Goal: Task Accomplishment & Management: Use online tool/utility

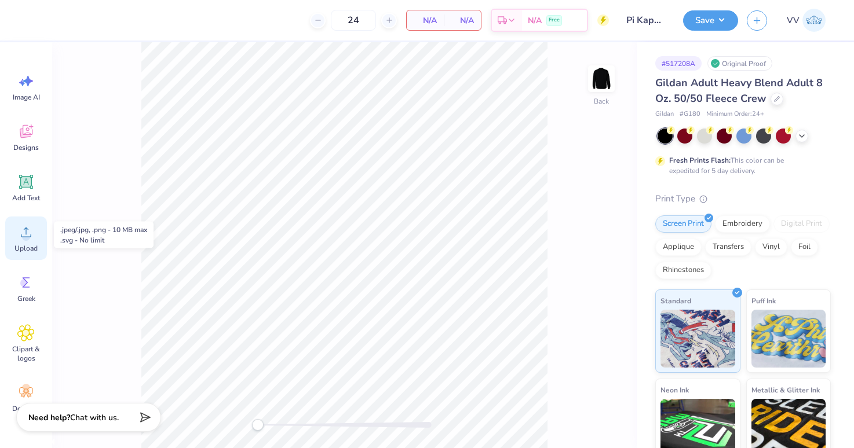
click at [23, 236] on circle at bounding box center [26, 237] width 8 height 8
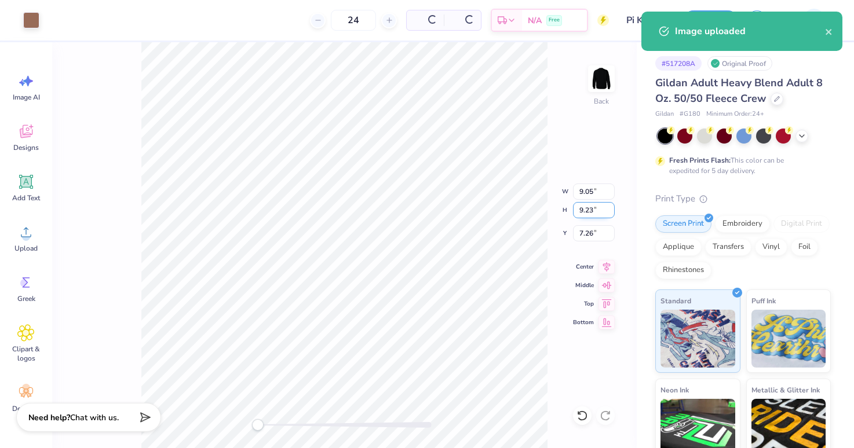
click at [591, 209] on input "9.23" at bounding box center [594, 210] width 42 height 16
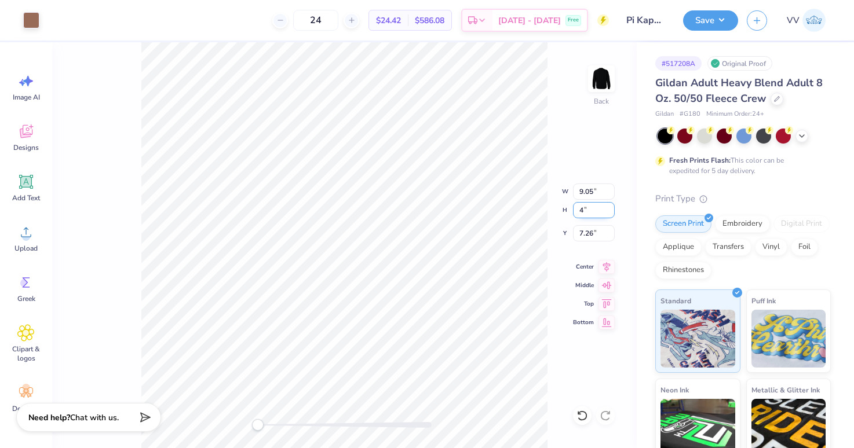
type input "4"
type input "3"
click at [604, 76] on img at bounding box center [601, 79] width 46 height 46
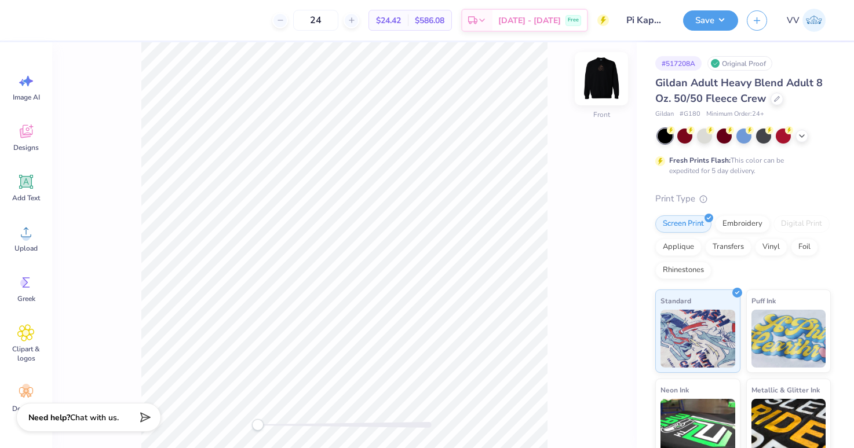
click at [600, 70] on img at bounding box center [601, 79] width 46 height 46
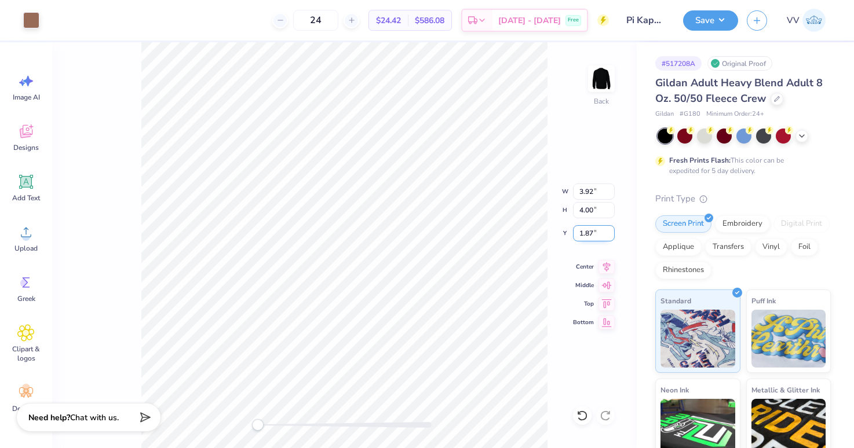
click at [585, 232] on input "1.87" at bounding box center [594, 233] width 42 height 16
click at [596, 229] on input "3" at bounding box center [594, 233] width 42 height 16
click at [596, 235] on input "2.5" at bounding box center [594, 233] width 42 height 16
type input "2"
click at [583, 234] on input "2.48" at bounding box center [594, 233] width 42 height 16
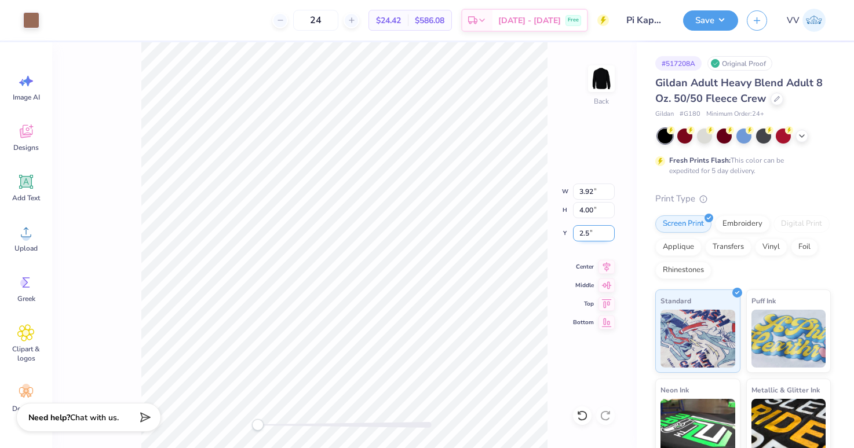
click at [583, 234] on input "2.5" at bounding box center [594, 233] width 42 height 16
type input "2"
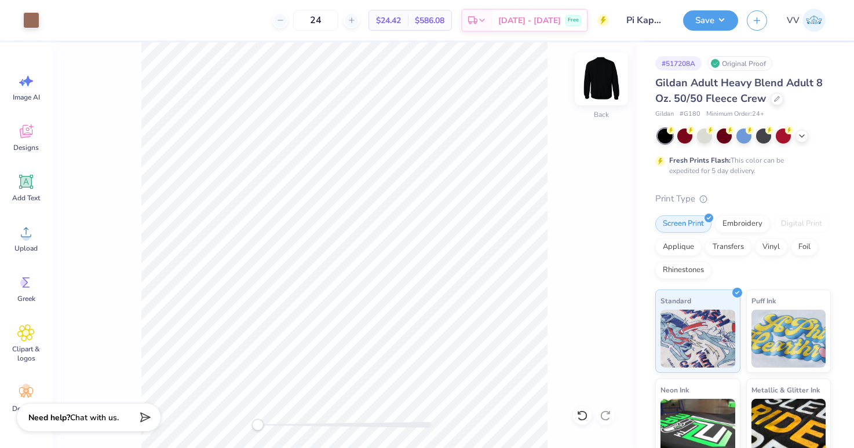
click at [607, 79] on img at bounding box center [601, 79] width 46 height 46
click at [25, 240] on circle at bounding box center [26, 237] width 8 height 8
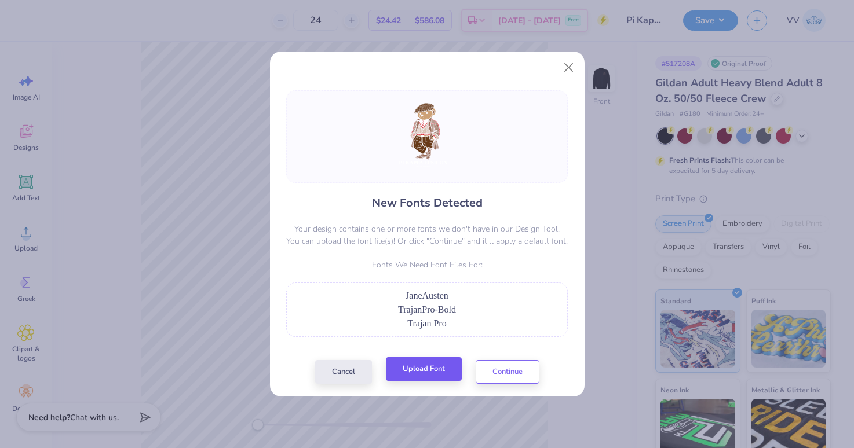
click at [433, 360] on div "New Fonts Detected Your design contains one or more fonts we don't have in our …" at bounding box center [427, 237] width 289 height 294
click at [432, 364] on button "Upload Font" at bounding box center [424, 369] width 76 height 24
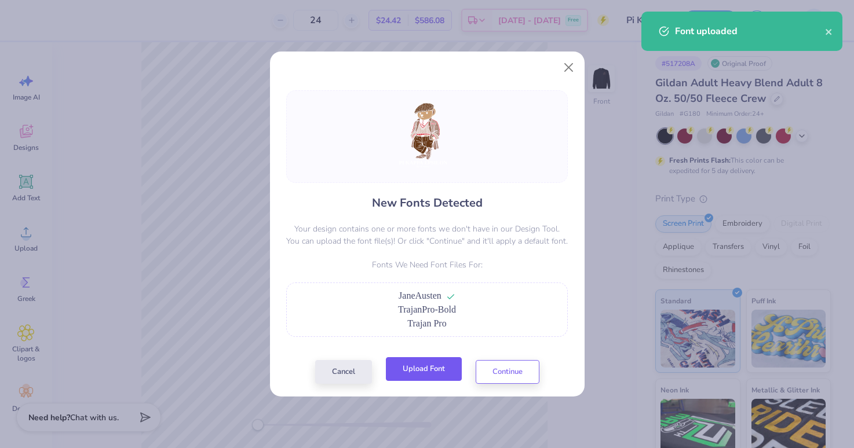
click at [409, 364] on button "Upload Font" at bounding box center [424, 369] width 76 height 24
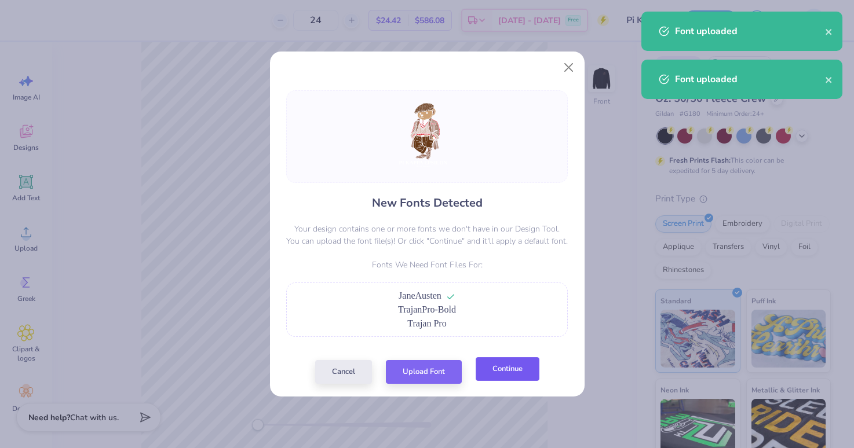
click at [499, 374] on button "Continue" at bounding box center [508, 369] width 64 height 24
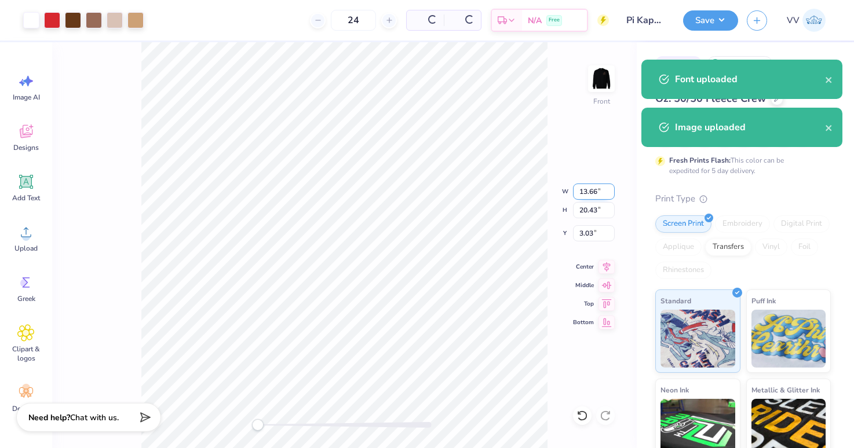
click at [591, 193] on input "13.66" at bounding box center [594, 192] width 42 height 16
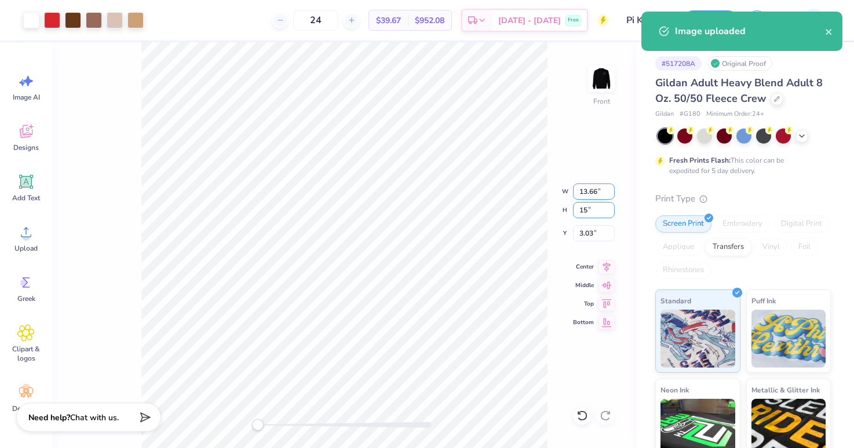
type input "15"
type input "7.36"
type input "13.20"
type input "7.50"
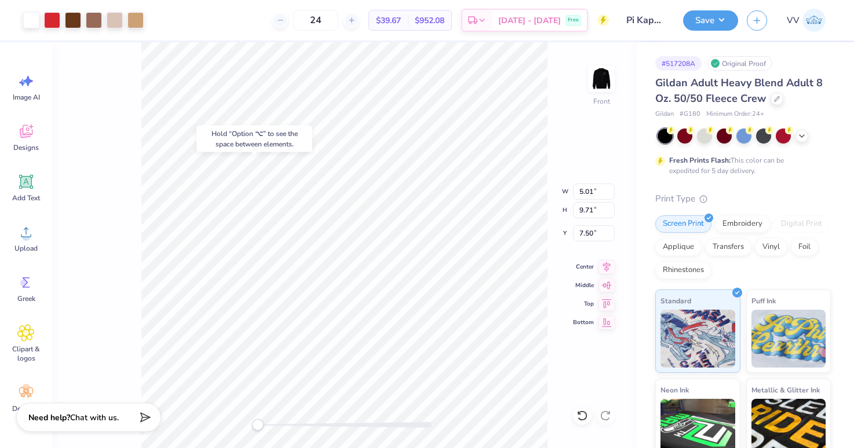
type input "7.36"
type input "0.68"
type input "19.31"
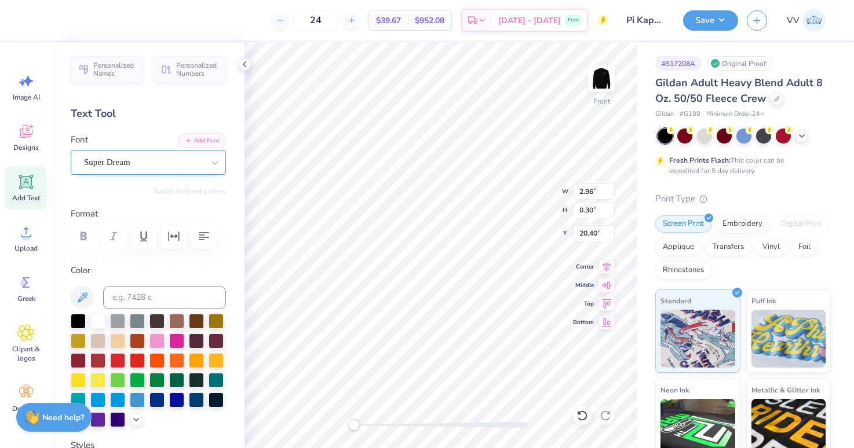
click at [113, 165] on div "Super Dream" at bounding box center [144, 163] width 122 height 18
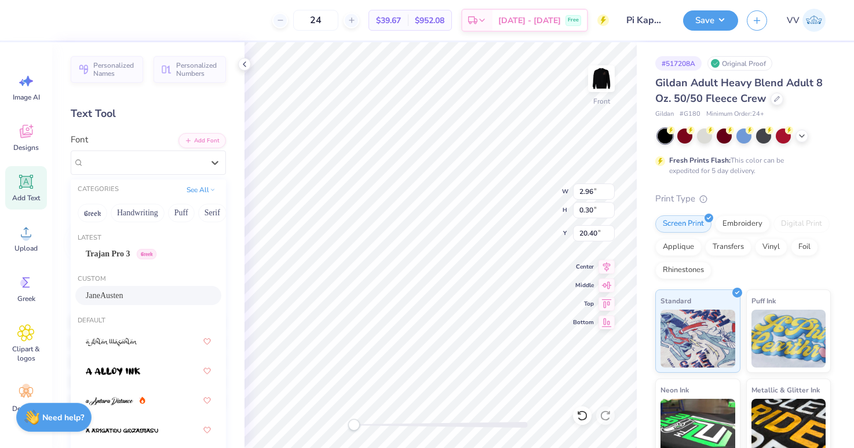
click at [133, 289] on div "JaneAusten" at bounding box center [148, 295] width 146 height 19
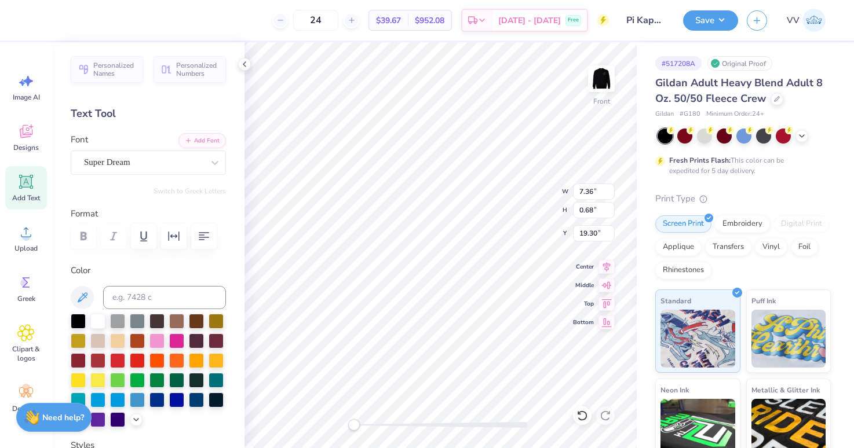
type input "7.36"
type input "0.68"
type input "19.30"
click at [162, 165] on div "Super Dream" at bounding box center [144, 163] width 122 height 18
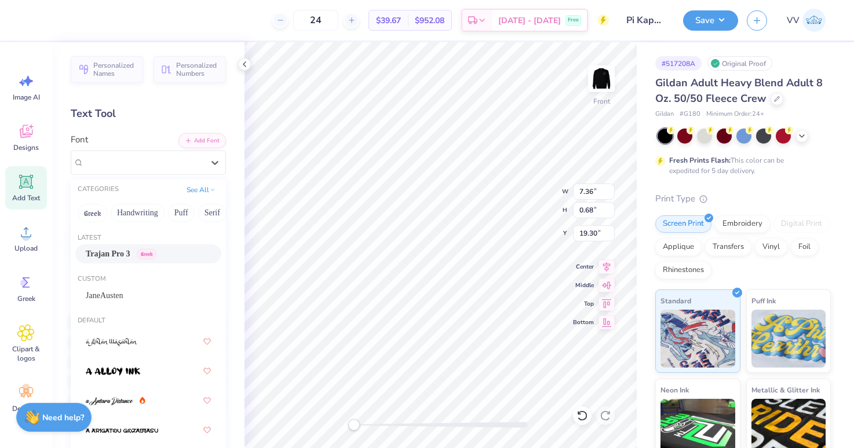
click at [156, 255] on span "Greek" at bounding box center [147, 254] width 20 height 10
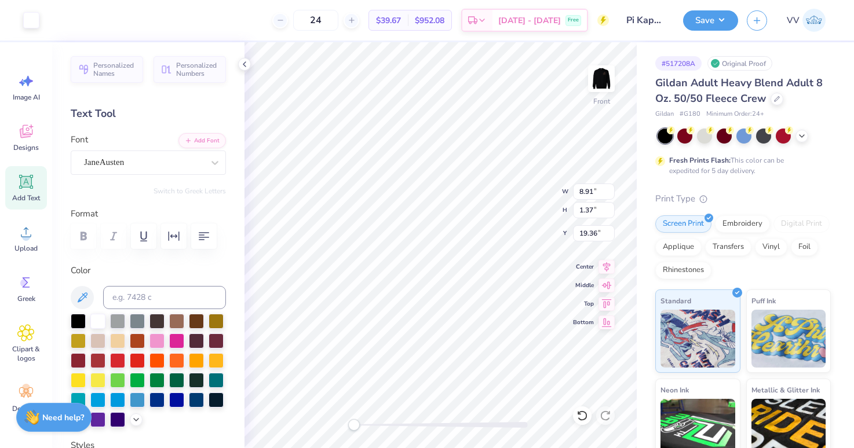
type input "17.54"
click at [597, 211] on input "11.48" at bounding box center [594, 210] width 42 height 16
type input "14"
type input "13.25"
type input "15.35"
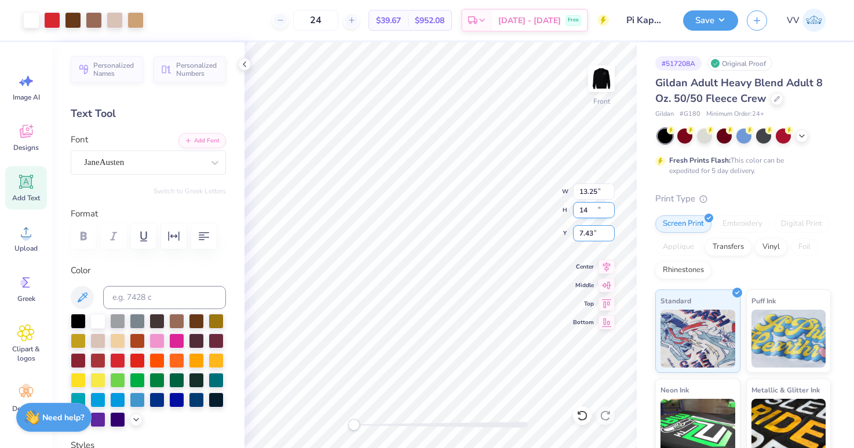
type input "4.87"
click at [610, 76] on img at bounding box center [601, 79] width 46 height 46
type input "13.22"
type input "15.31"
type input "2.55"
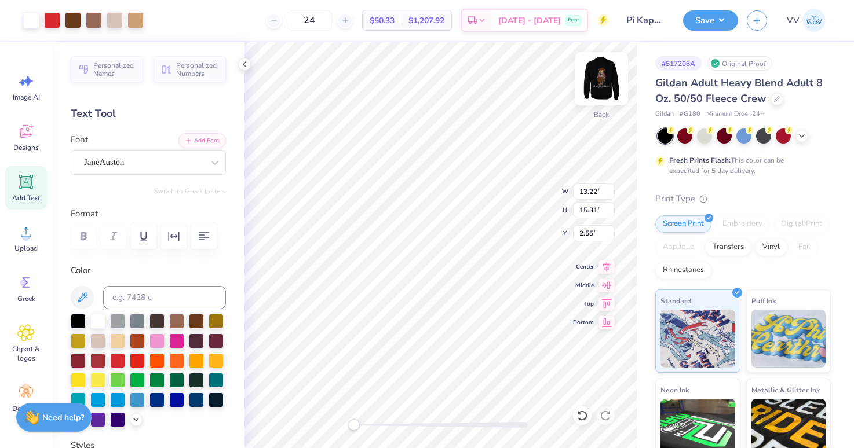
click at [605, 79] on img at bounding box center [601, 79] width 46 height 46
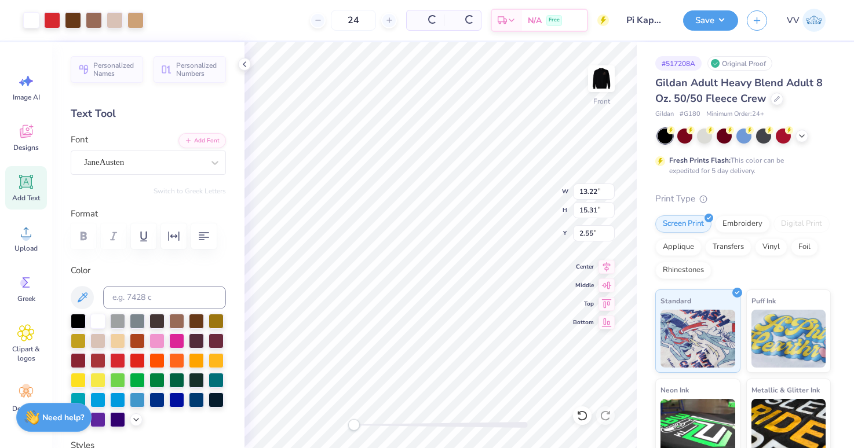
type input "10.86"
type input "14.00"
type input "6.17"
click at [592, 234] on input "6.17" at bounding box center [594, 233] width 42 height 16
type input "3.00"
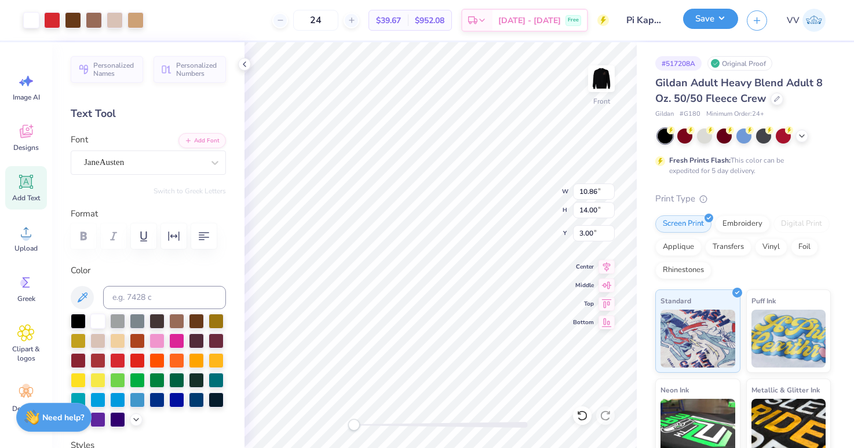
click at [701, 10] on button "Save" at bounding box center [710, 19] width 55 height 20
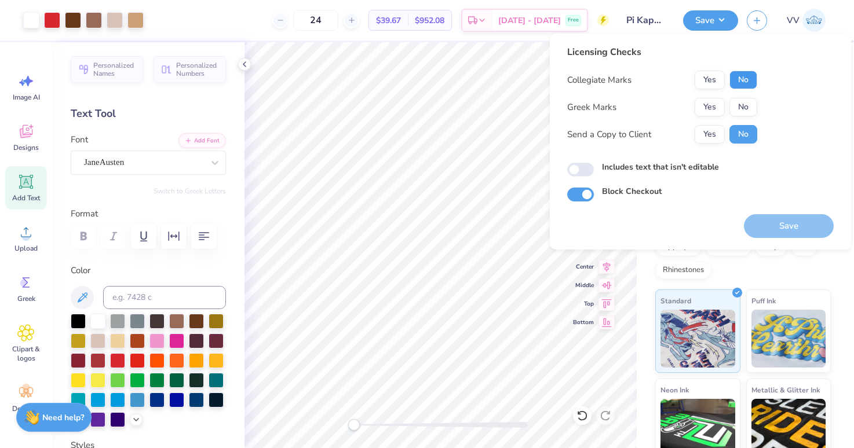
click at [735, 81] on button "No" at bounding box center [743, 80] width 28 height 19
click at [744, 97] on div "Collegiate Marks Yes No Greek Marks Yes No Send a Copy to Client Yes No" at bounding box center [662, 107] width 190 height 73
drag, startPoint x: 744, startPoint y: 104, endPoint x: 690, endPoint y: 153, distance: 73.0
click at [745, 104] on button "No" at bounding box center [743, 107] width 28 height 19
click at [586, 168] on input "Includes text that isn't editable" at bounding box center [580, 170] width 27 height 14
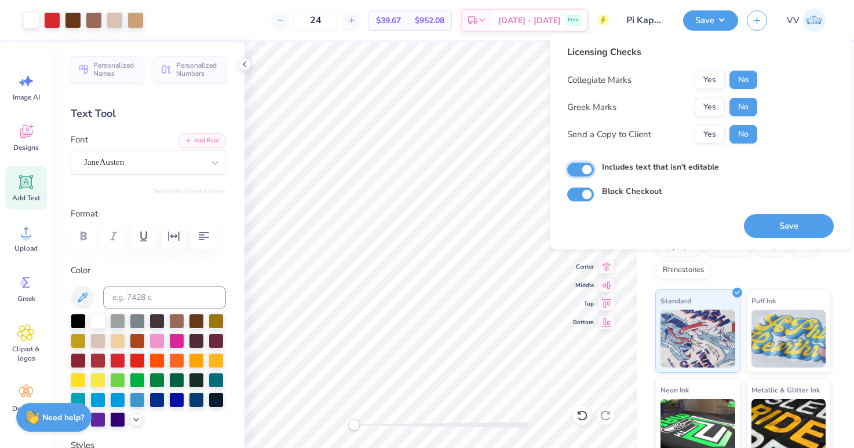
checkbox input "true"
click at [775, 221] on button "Save" at bounding box center [789, 226] width 90 height 24
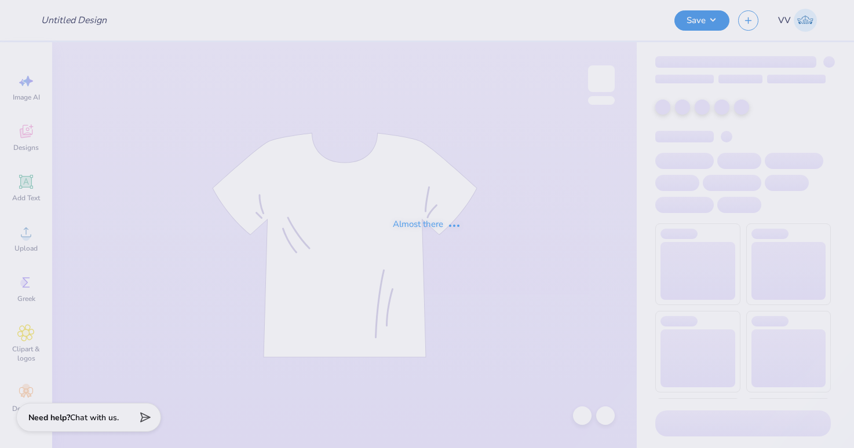
type input "APHI Donation Sweat Set"
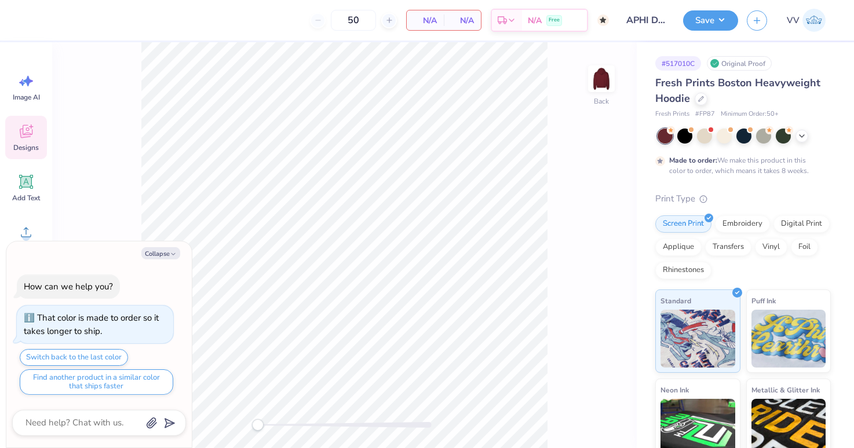
click at [27, 133] on icon at bounding box center [25, 131] width 17 height 17
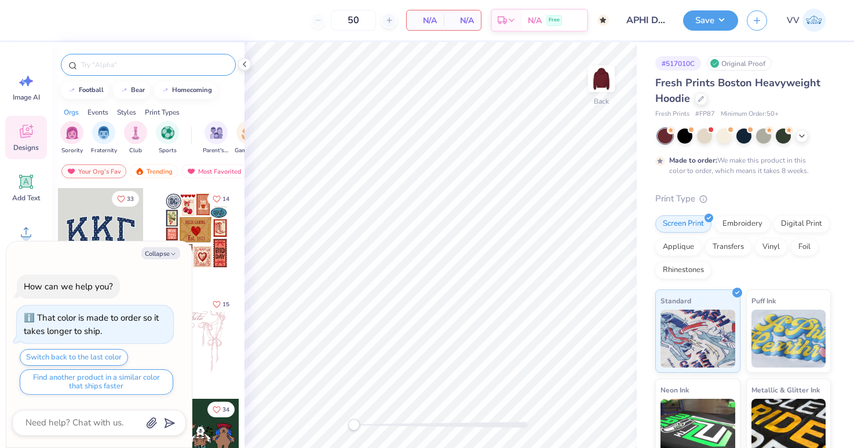
click at [115, 68] on input "text" at bounding box center [154, 65] width 148 height 12
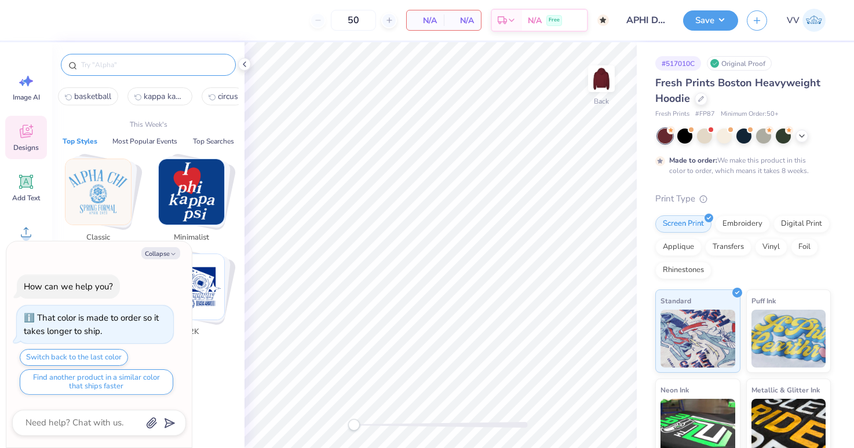
type textarea "x"
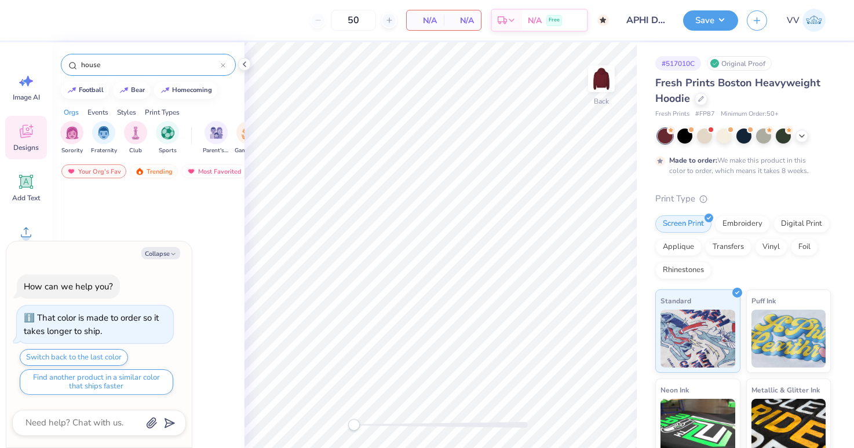
type input "house"
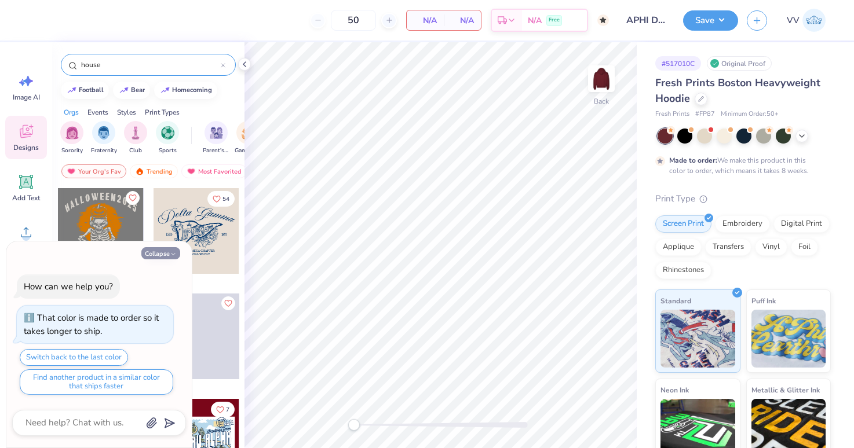
click at [158, 249] on button "Collapse" at bounding box center [160, 253] width 39 height 12
type textarea "x"
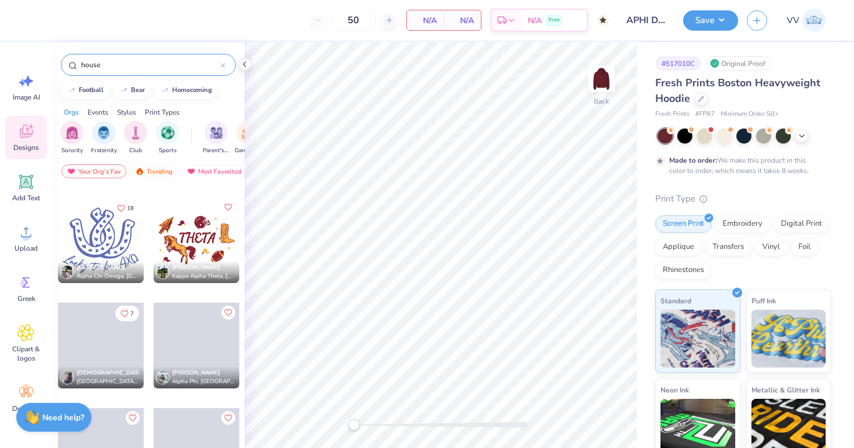
scroll to position [6669, 0]
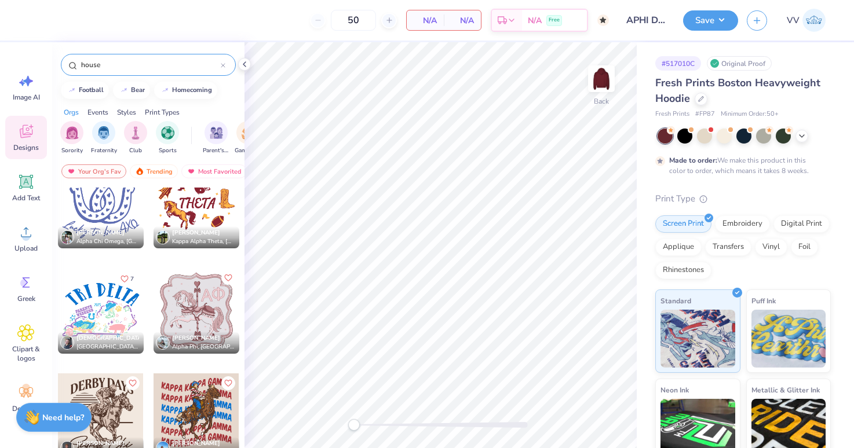
click at [132, 66] on input "house" at bounding box center [150, 65] width 141 height 12
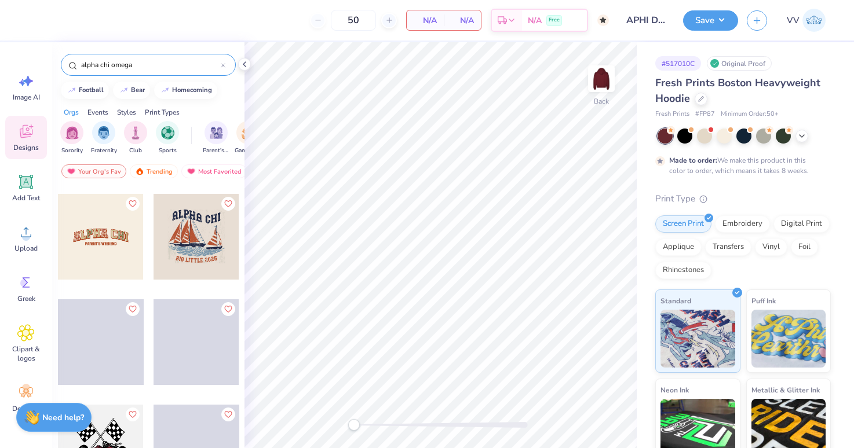
scroll to position [4869, 0]
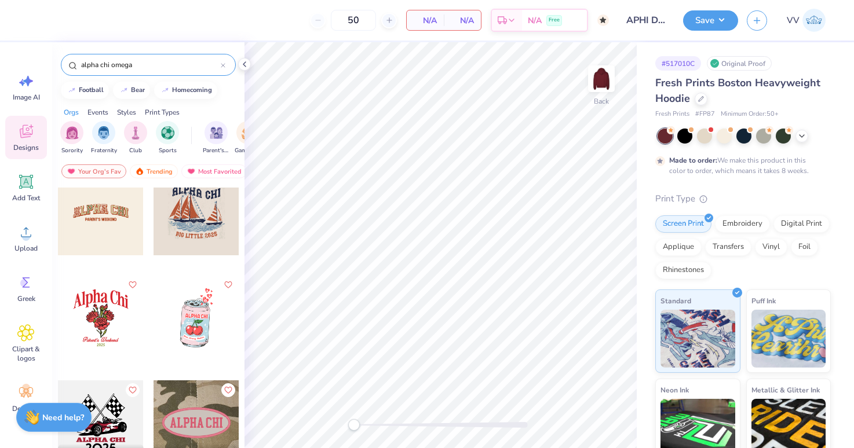
type input "alpha chi omega"
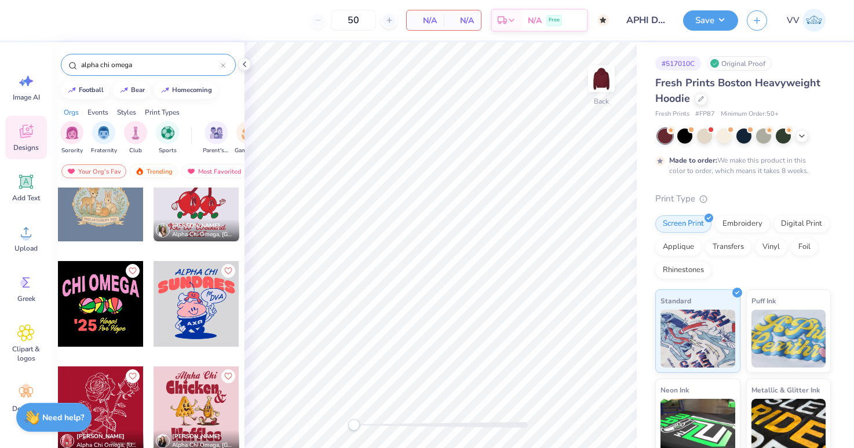
scroll to position [5210, 0]
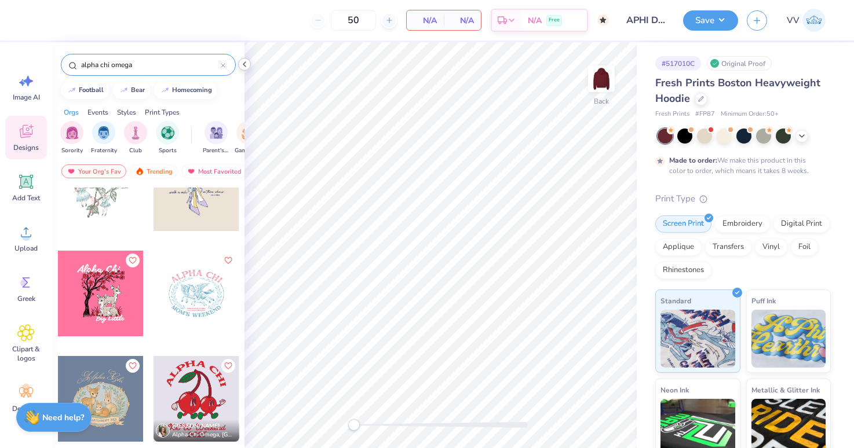
click at [247, 62] on icon at bounding box center [244, 64] width 9 height 9
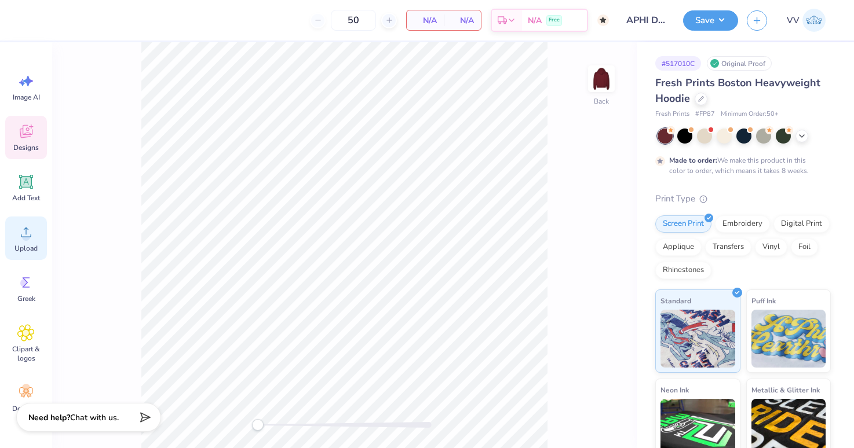
drag, startPoint x: 27, startPoint y: 195, endPoint x: 37, endPoint y: 238, distance: 44.1
click at [27, 195] on span "Add Text" at bounding box center [26, 198] width 28 height 9
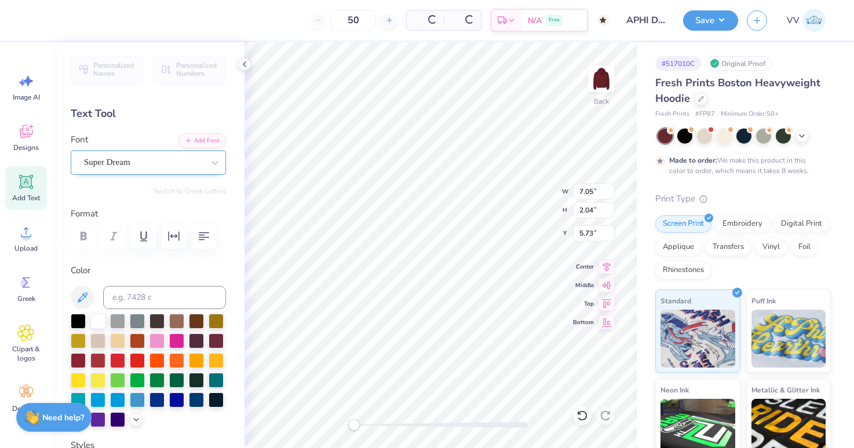
click at [130, 163] on div "Super Dream" at bounding box center [144, 163] width 122 height 18
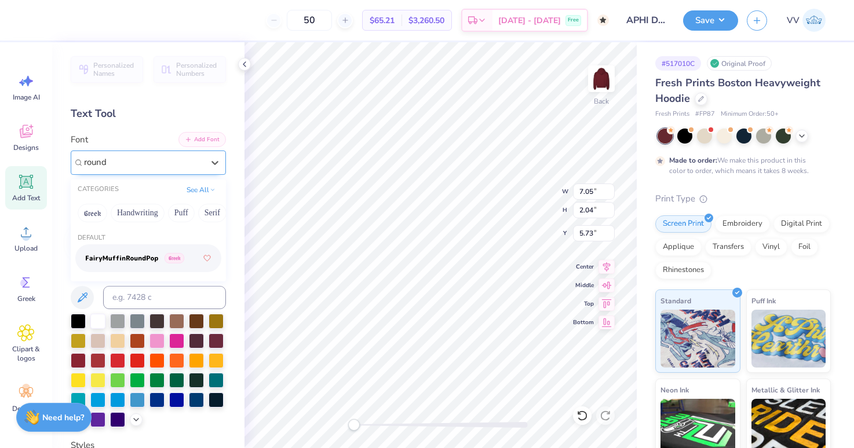
type input "round"
click at [209, 140] on button "Add Font" at bounding box center [202, 139] width 48 height 15
click at [209, 138] on button "Add Font" at bounding box center [202, 139] width 48 height 15
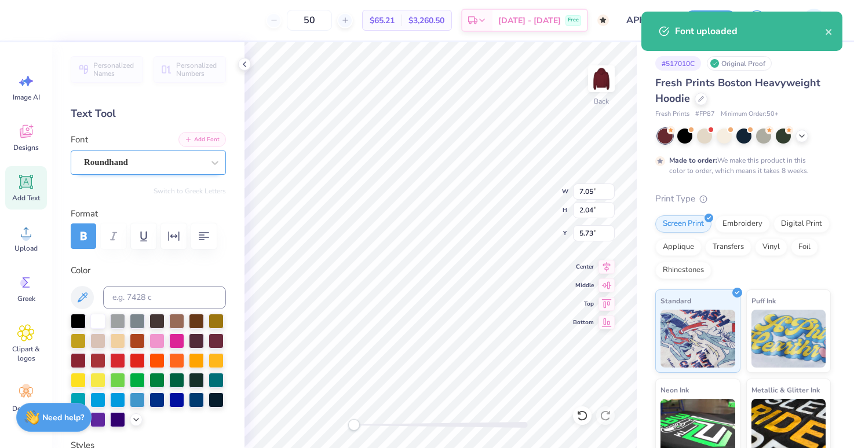
scroll to position [0, 0]
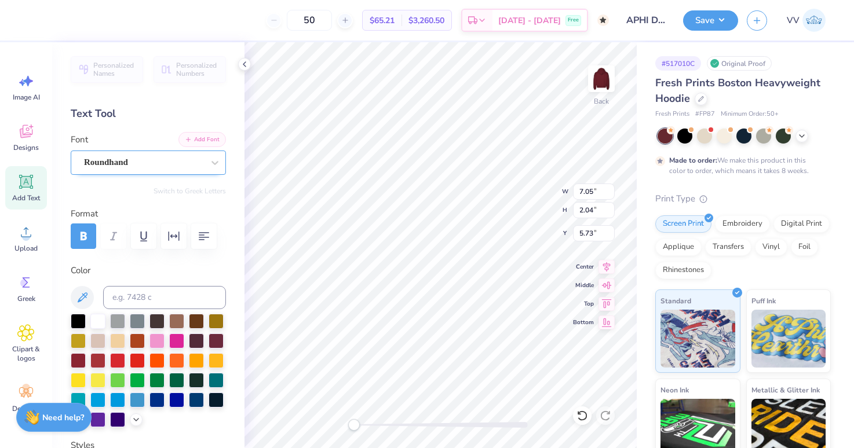
type textarea "Alpha Phi"
click at [582, 187] on input "7.05" at bounding box center [594, 192] width 42 height 16
type input "3"
click at [585, 190] on input "2.44" at bounding box center [594, 192] width 42 height 16
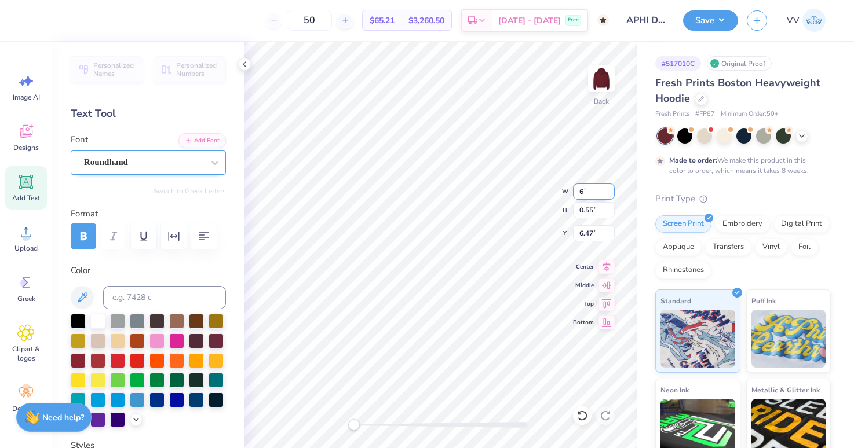
type input "6"
type input "3"
click at [602, 75] on img at bounding box center [601, 79] width 46 height 46
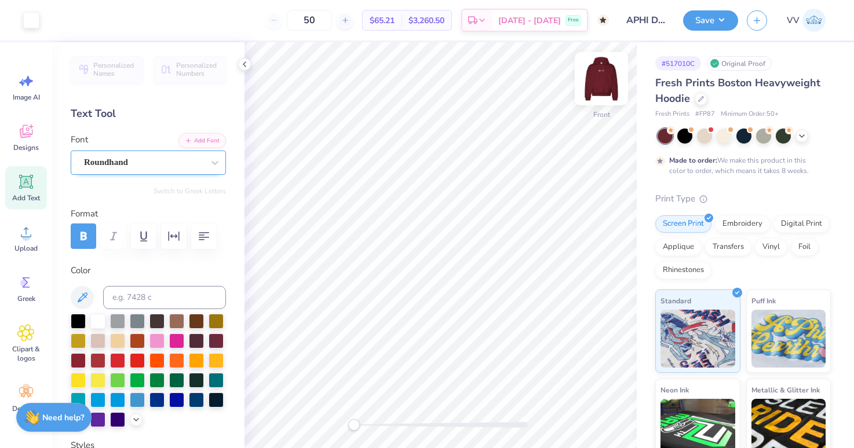
click at [603, 76] on img at bounding box center [601, 79] width 46 height 46
click at [598, 78] on img at bounding box center [601, 79] width 46 height 46
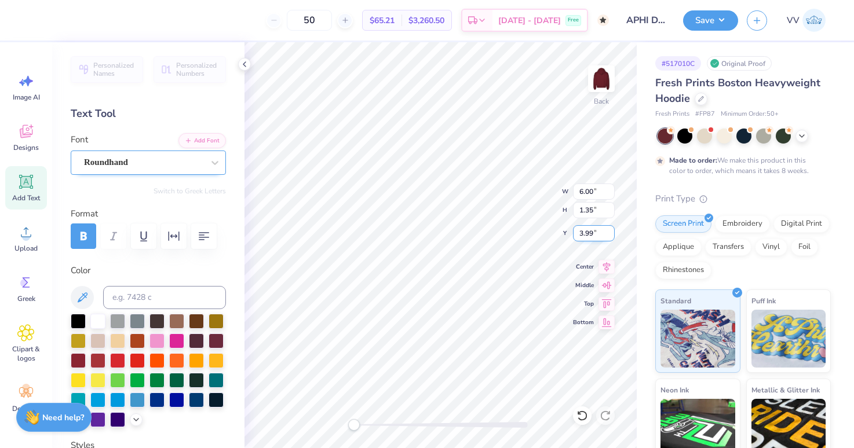
click at [588, 235] on input "3.99" at bounding box center [594, 233] width 42 height 16
type input "3"
click at [601, 80] on img at bounding box center [601, 79] width 46 height 46
click at [26, 239] on circle at bounding box center [26, 237] width 8 height 8
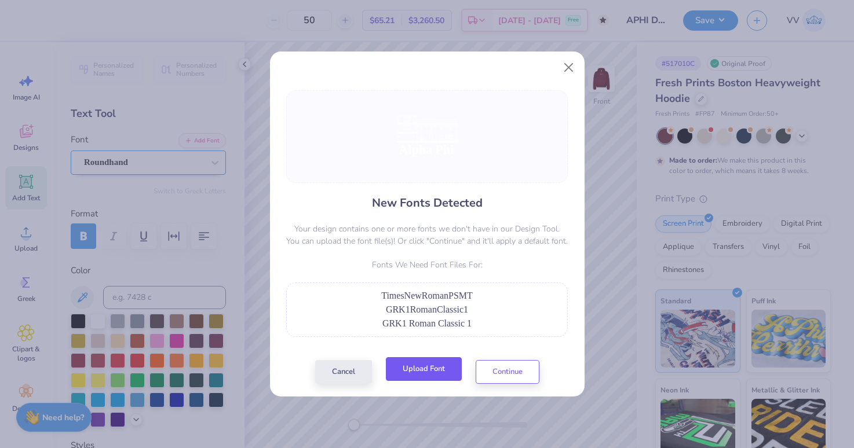
click at [433, 367] on button "Upload Font" at bounding box center [424, 369] width 76 height 24
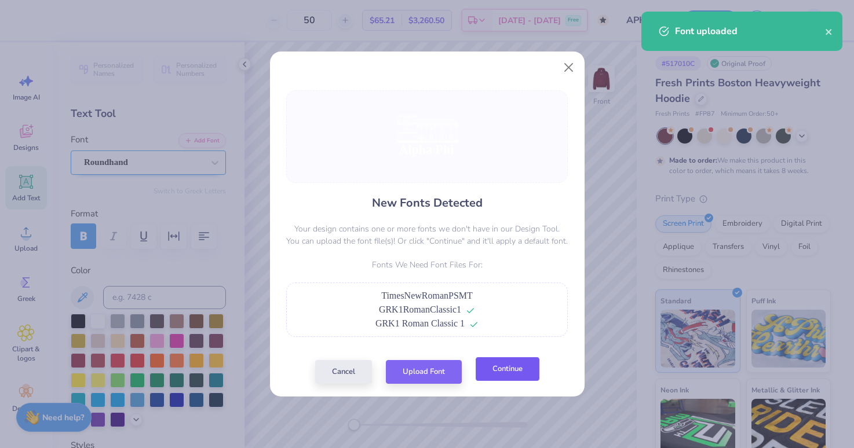
click at [522, 376] on button "Continue" at bounding box center [508, 369] width 64 height 24
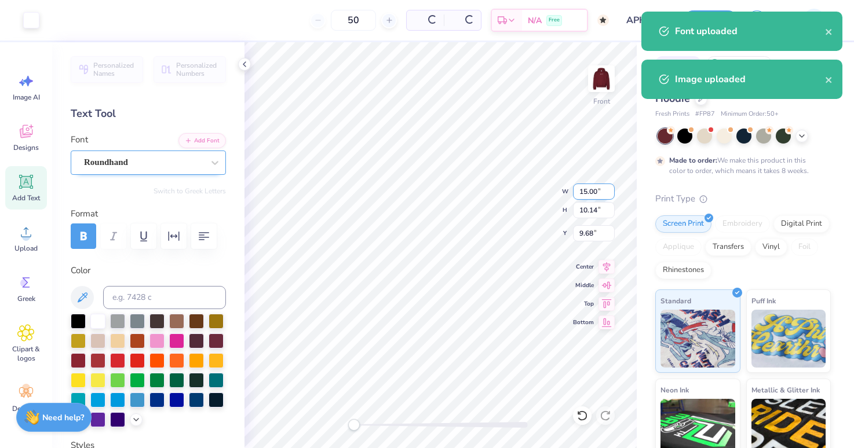
click at [583, 184] on input "15.00" at bounding box center [594, 192] width 42 height 16
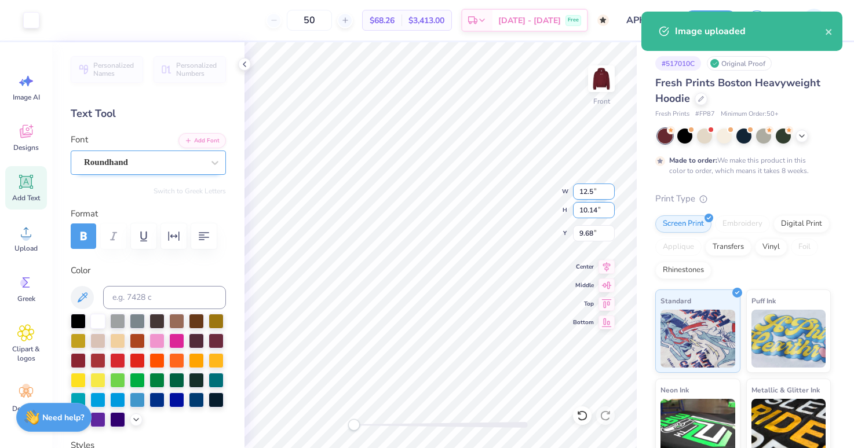
type input "10.42"
type input "7.97"
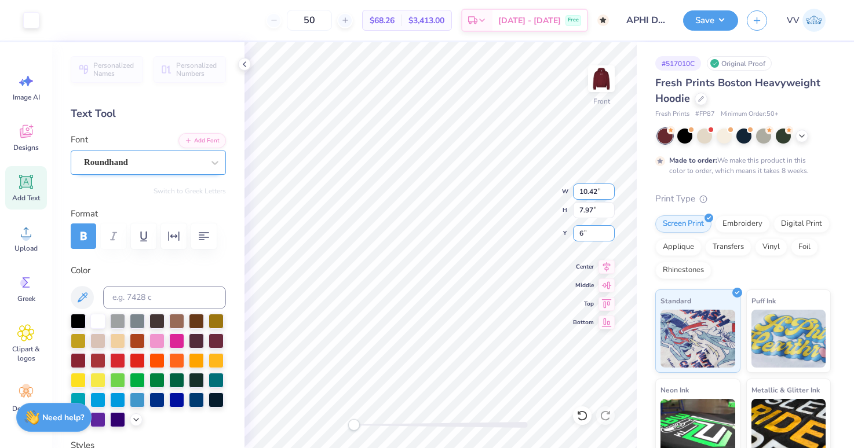
type input "6.00"
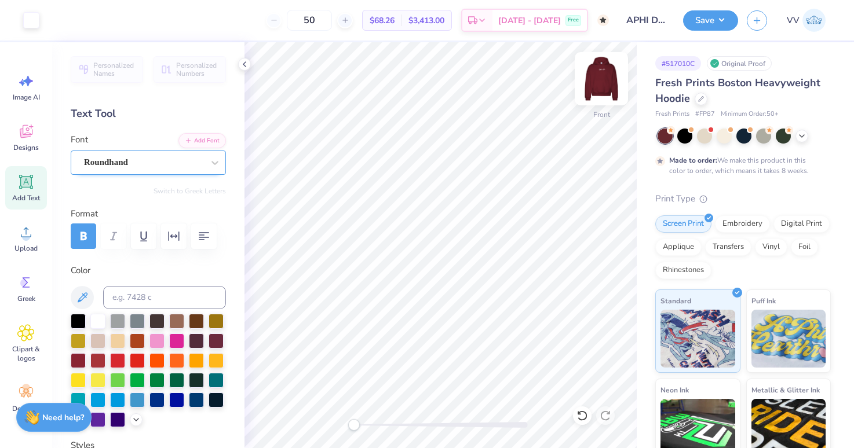
click at [600, 78] on img at bounding box center [601, 79] width 46 height 46
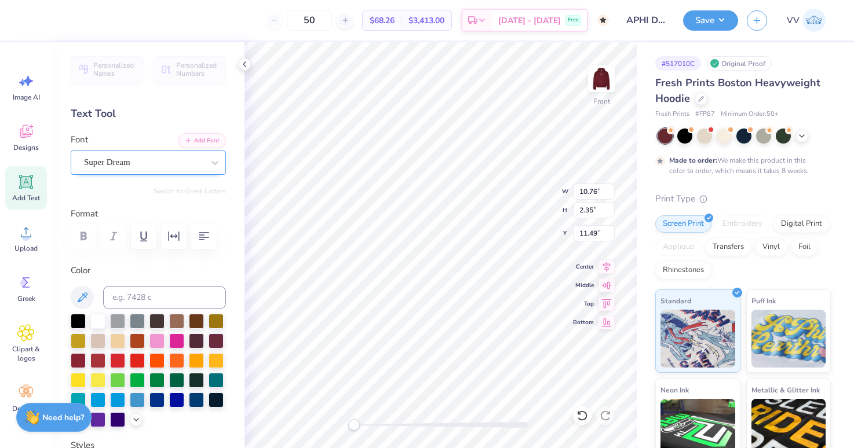
click at [120, 164] on div "Super Dream" at bounding box center [144, 163] width 122 height 18
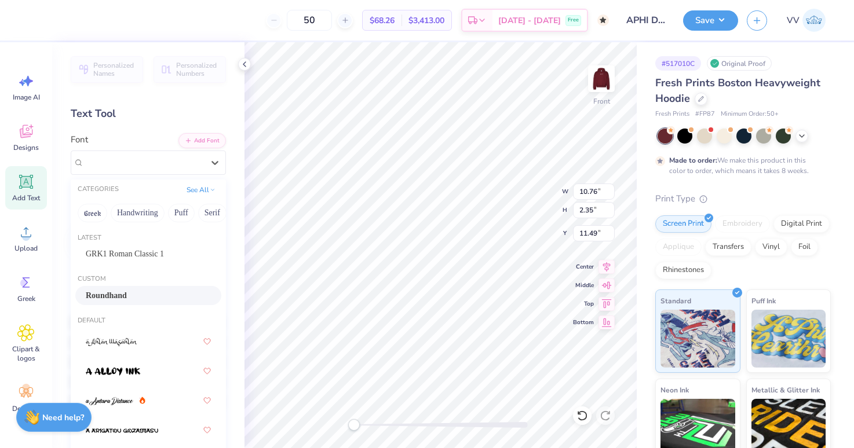
click at [130, 297] on div "Roundhand" at bounding box center [148, 296] width 125 height 12
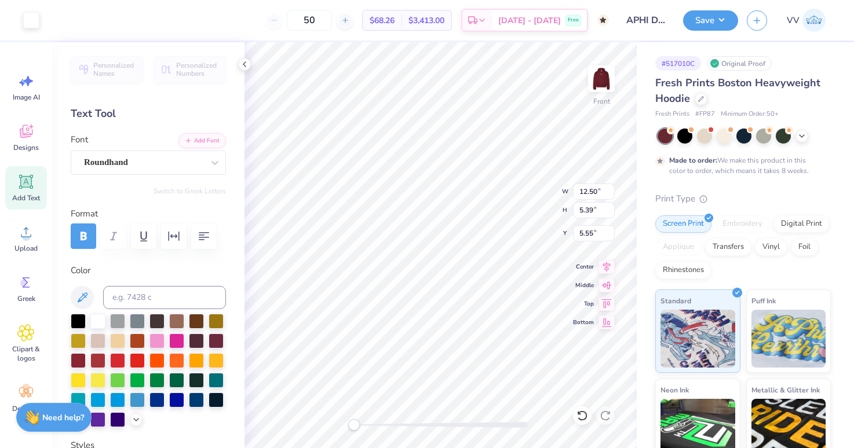
type input "5.77"
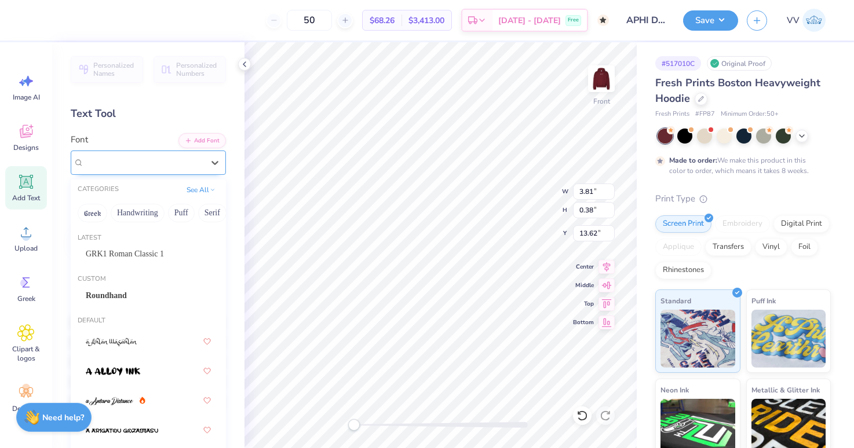
click at [150, 160] on div "Super Dream" at bounding box center [144, 163] width 122 height 18
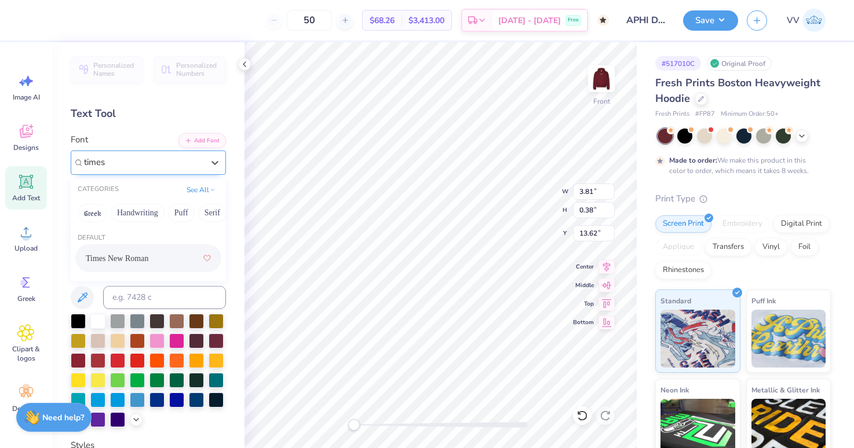
click at [115, 251] on div "Times New Roman" at bounding box center [148, 258] width 125 height 21
type input "times"
click at [391, 422] on div at bounding box center [441, 425] width 174 height 12
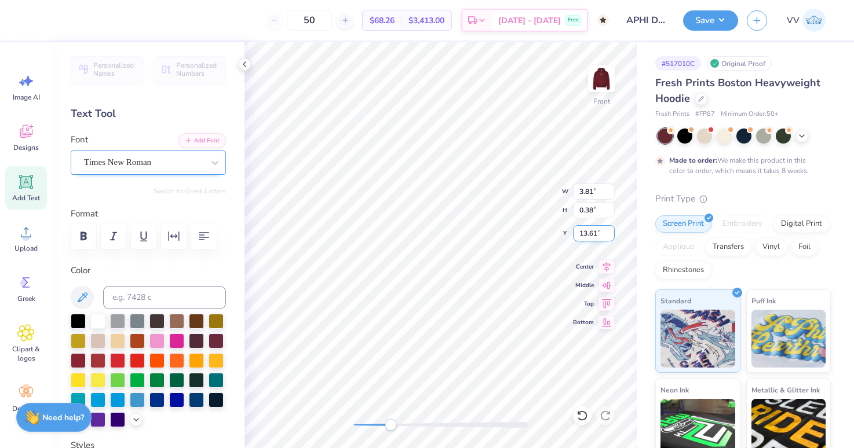
click at [611, 238] on input "13.61" at bounding box center [594, 233] width 42 height 16
click at [611, 238] on input "13.6" at bounding box center [594, 233] width 42 height 16
type input "13.59"
click at [611, 238] on input "13.59" at bounding box center [594, 233] width 42 height 16
click at [384, 422] on div "Accessibility label" at bounding box center [385, 425] width 12 height 12
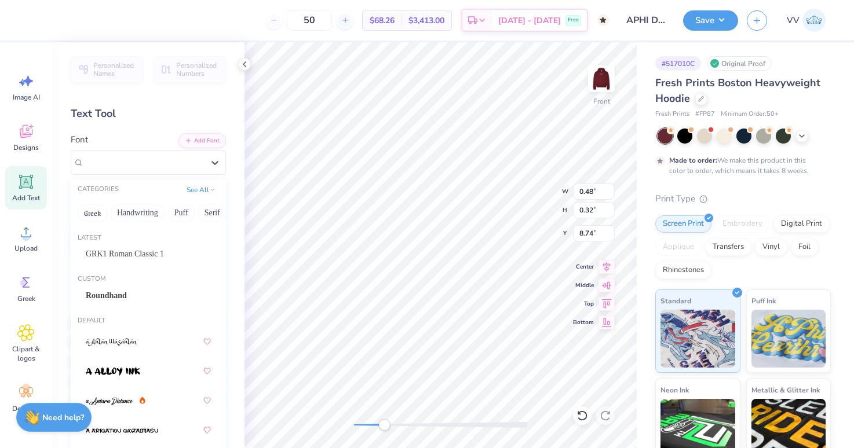
drag, startPoint x: 169, startPoint y: 168, endPoint x: 156, endPoint y: 240, distance: 73.0
click at [169, 168] on div "Super Dream" at bounding box center [144, 163] width 122 height 18
click at [149, 254] on span "GRK1 Roman Classic 1" at bounding box center [125, 254] width 78 height 12
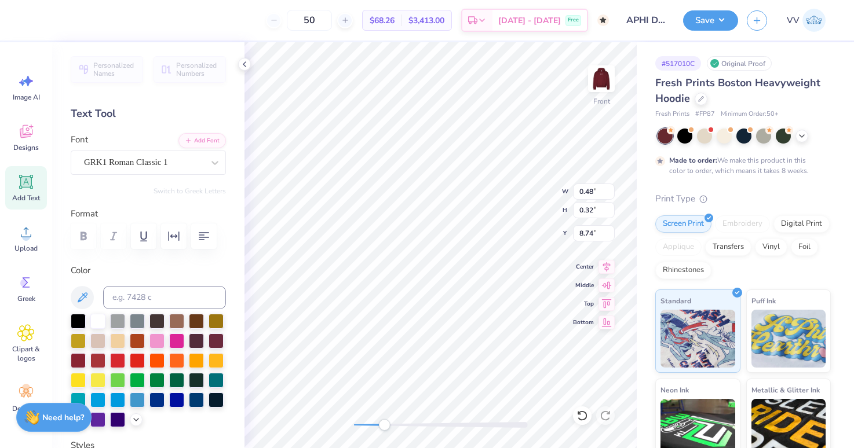
click at [395, 424] on div at bounding box center [441, 425] width 174 height 6
drag, startPoint x: 419, startPoint y: 424, endPoint x: 435, endPoint y: 423, distance: 15.1
click at [421, 424] on div at bounding box center [441, 425] width 174 height 6
drag, startPoint x: 388, startPoint y: 426, endPoint x: 363, endPoint y: 419, distance: 25.3
click at [353, 425] on div "Accessibility label" at bounding box center [354, 425] width 12 height 12
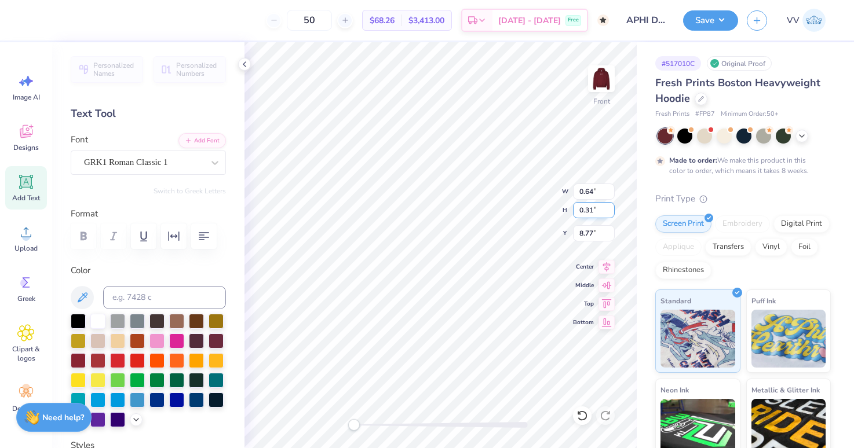
click at [515, 200] on div "Front W 0.64 0.64 " H 0.31 0.31 " Y 8.77 8.77 " Center Middle Top Bottom" at bounding box center [441, 245] width 392 height 406
click at [590, 236] on input "5.77" at bounding box center [594, 233] width 42 height 16
type input "6.00"
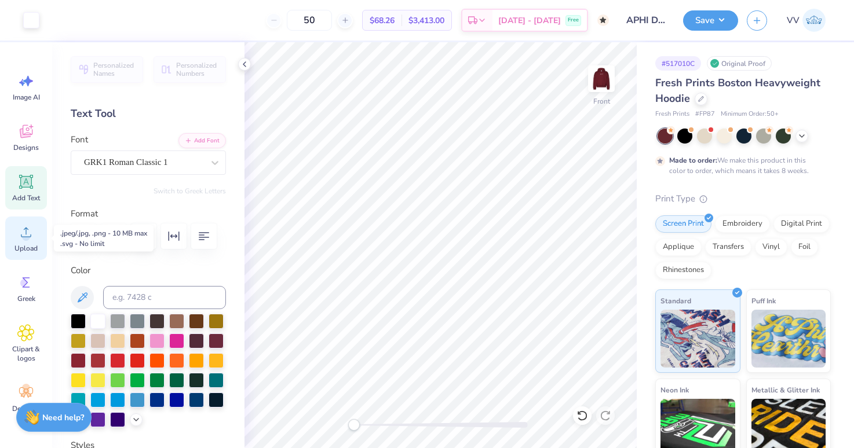
click at [17, 239] on icon at bounding box center [25, 232] width 17 height 17
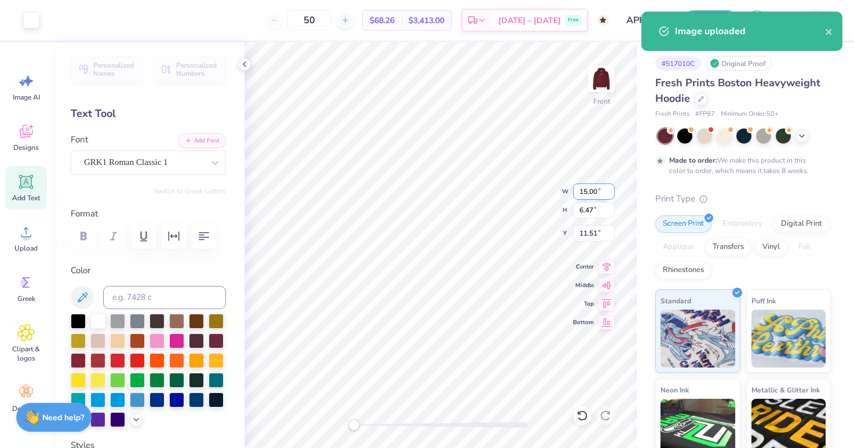
click at [584, 185] on input "15.00" at bounding box center [594, 192] width 42 height 16
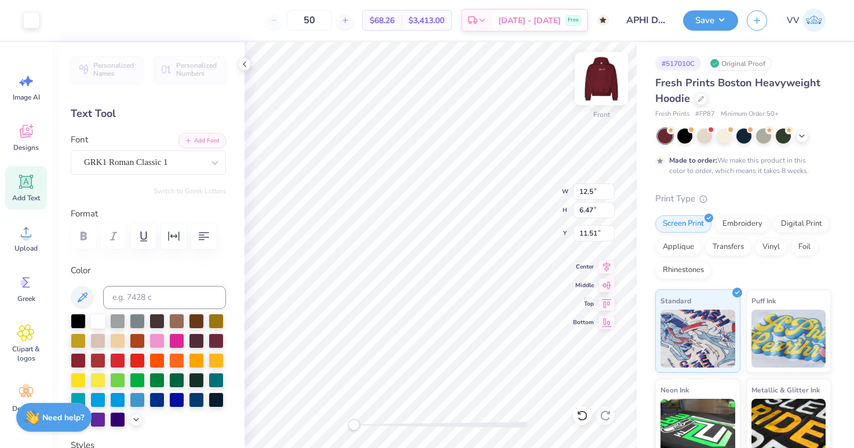
click at [605, 88] on img at bounding box center [601, 79] width 46 height 46
type input "10.18"
type input "4.39"
type input "8.57"
click at [604, 86] on img at bounding box center [601, 79] width 46 height 46
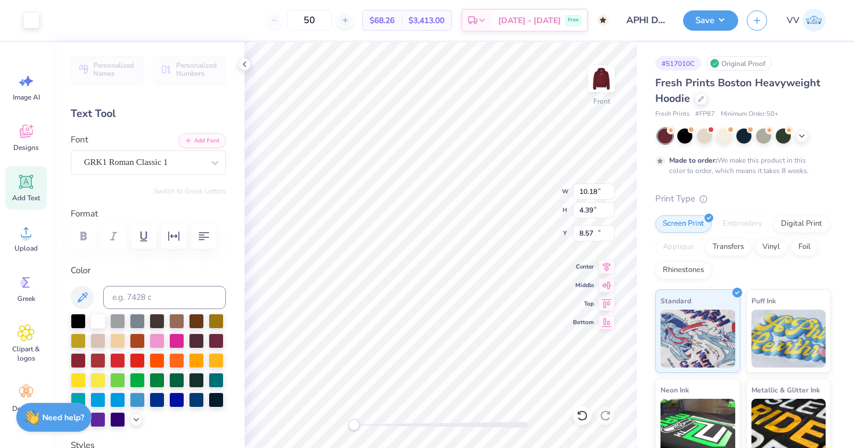
type input "12.50"
type input "5.39"
click at [594, 237] on input "12.05" at bounding box center [594, 233] width 42 height 16
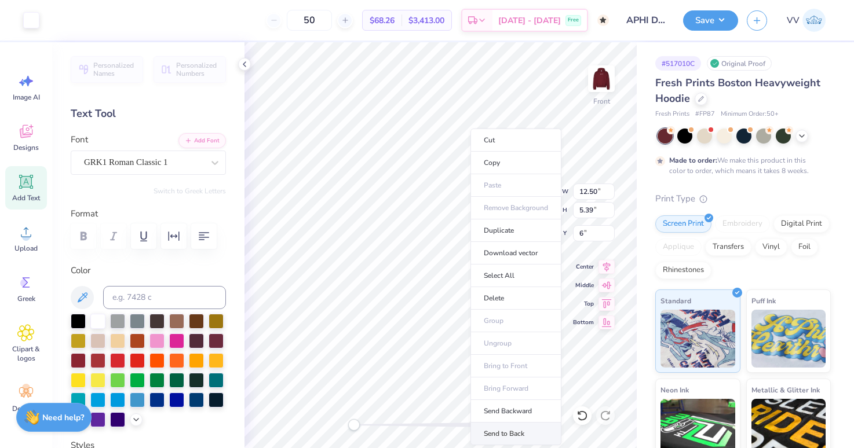
click at [509, 433] on li "Send to Back" at bounding box center [515, 434] width 91 height 23
type input "6.00"
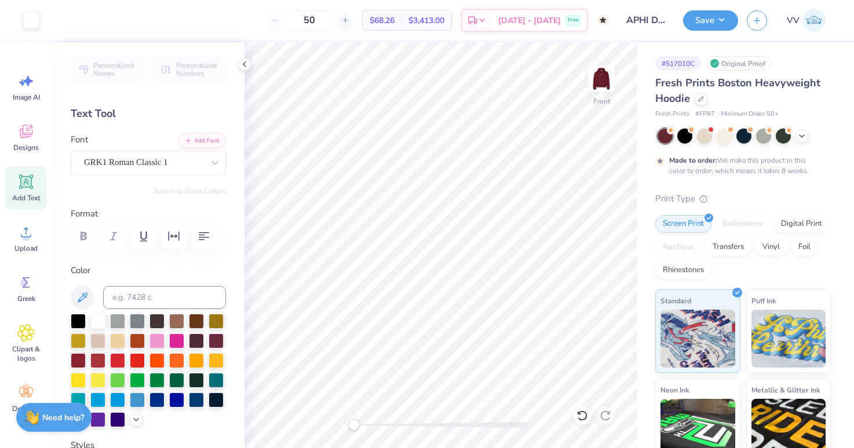
click at [398, 424] on div at bounding box center [441, 425] width 174 height 6
click at [364, 433] on div "Front" at bounding box center [441, 245] width 392 height 406
click at [608, 231] on input "11.4" at bounding box center [594, 233] width 42 height 16
click at [608, 231] on input "11.41" at bounding box center [594, 233] width 42 height 16
type input "11.42"
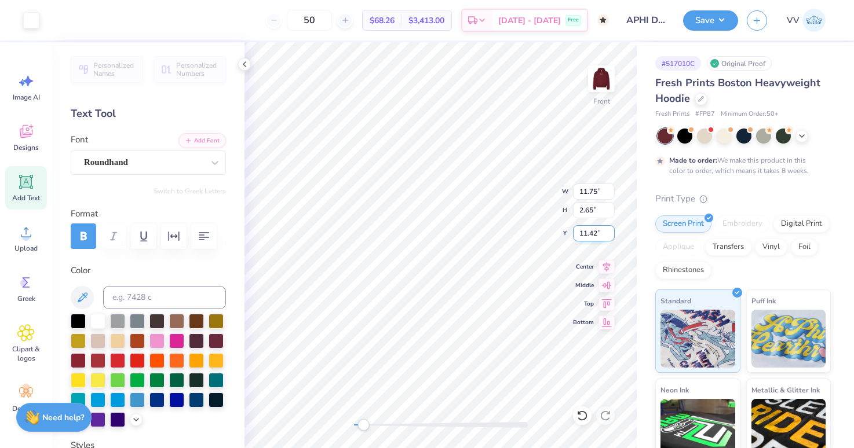
click at [608, 231] on input "11.42" at bounding box center [594, 233] width 42 height 16
click at [346, 425] on div "Front" at bounding box center [441, 245] width 392 height 406
click at [711, 14] on button "Save" at bounding box center [710, 19] width 55 height 20
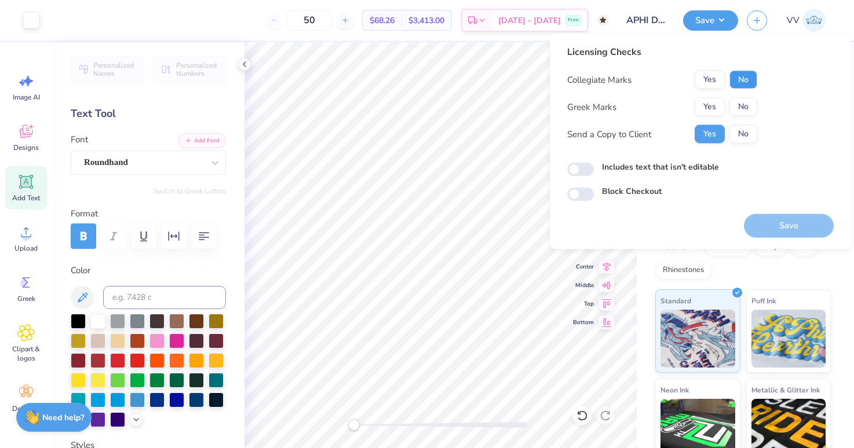
click at [740, 79] on button "No" at bounding box center [743, 80] width 28 height 19
click at [706, 103] on button "Yes" at bounding box center [710, 107] width 30 height 19
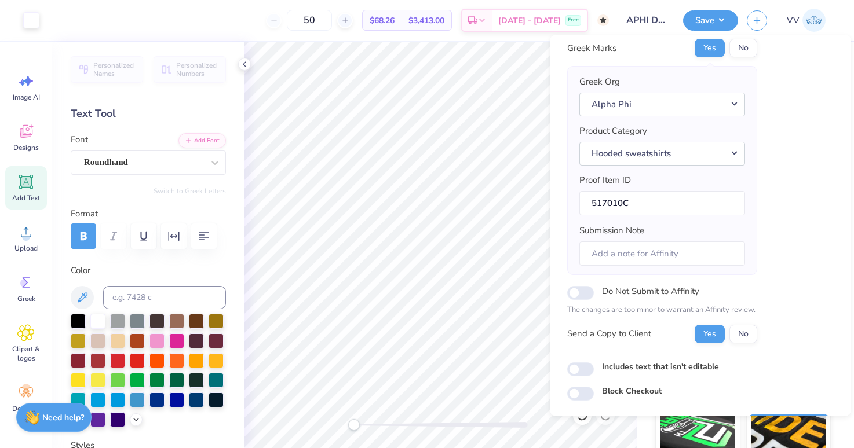
scroll to position [93, 0]
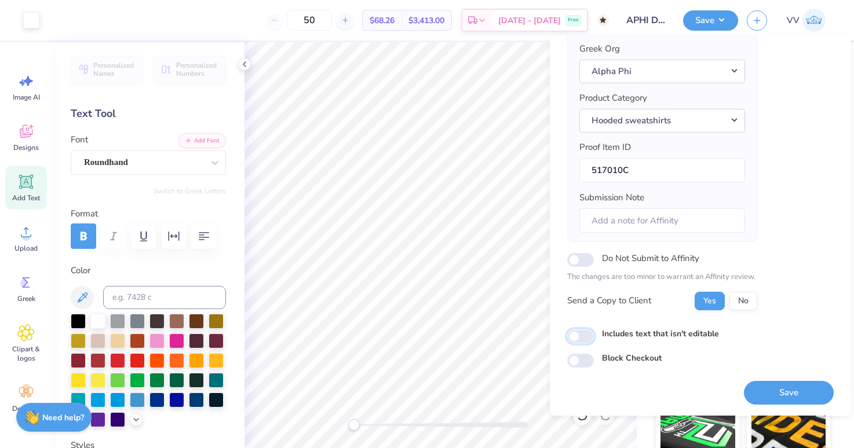
click at [572, 342] on input "Includes text that isn't editable" at bounding box center [580, 337] width 27 height 14
click at [584, 335] on input "Includes text that isn't editable" at bounding box center [580, 337] width 27 height 14
checkbox input "false"
click at [800, 395] on button "Save" at bounding box center [789, 393] width 90 height 24
checkbox input "true"
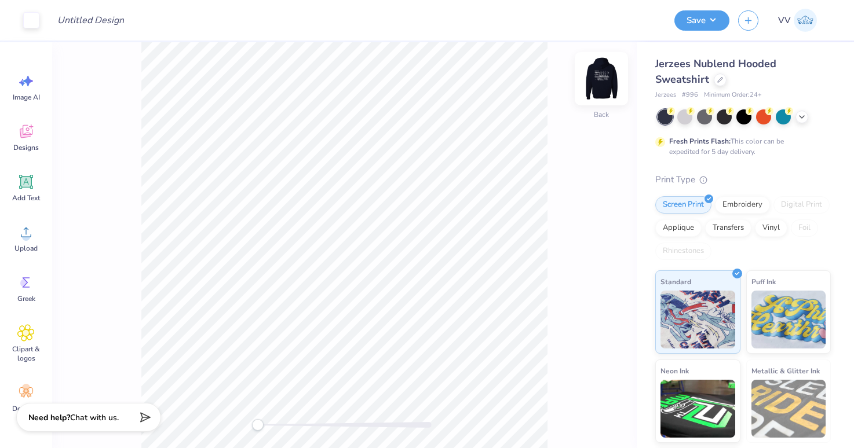
click at [610, 74] on img at bounding box center [601, 79] width 46 height 46
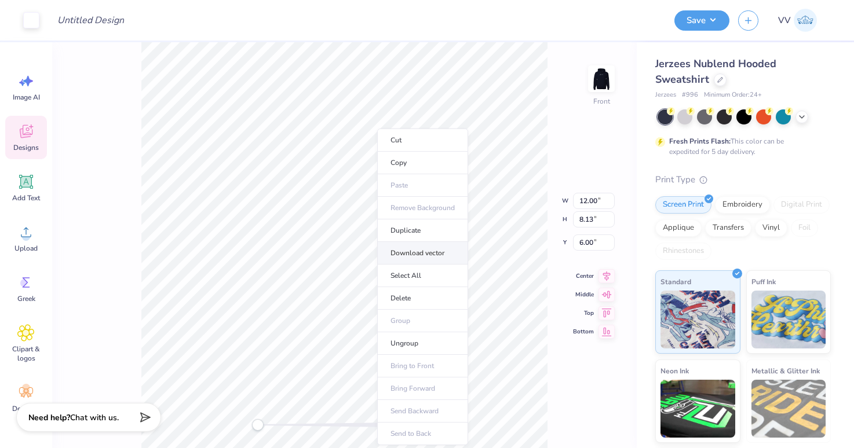
click at [426, 250] on li "Download vector" at bounding box center [422, 253] width 91 height 23
click at [393, 342] on li "Ungroup" at bounding box center [407, 344] width 91 height 23
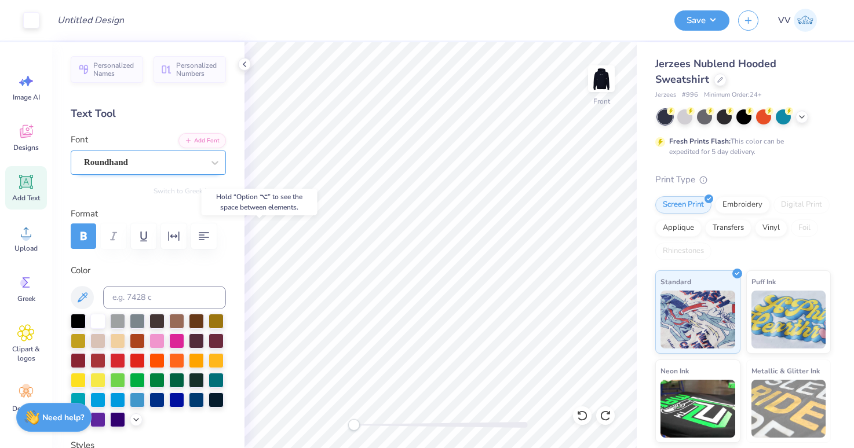
click at [115, 163] on div "Roundhand" at bounding box center [144, 163] width 122 height 18
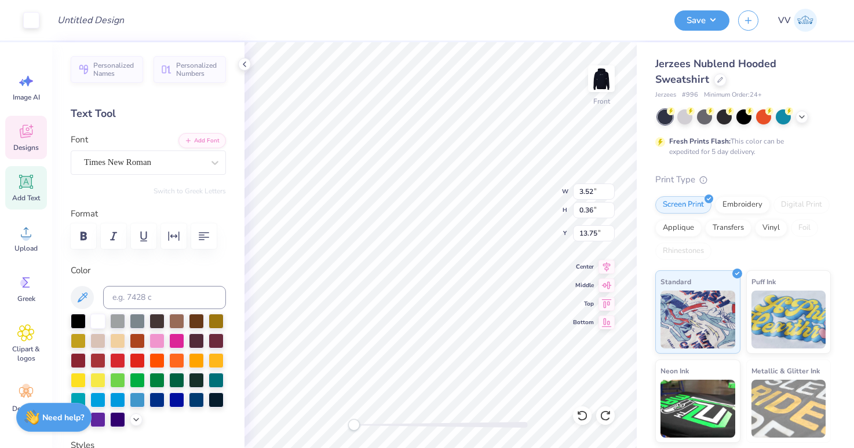
type input "3.52"
type input "0.36"
type input "13.75"
click at [603, 86] on img at bounding box center [601, 79] width 46 height 46
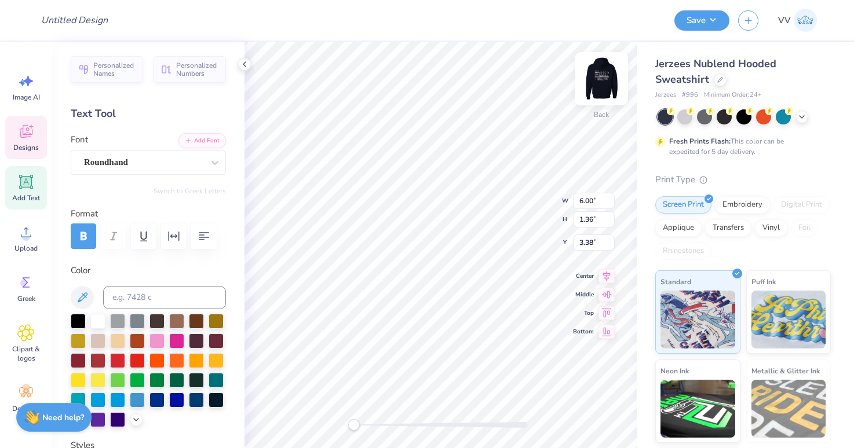
click at [606, 65] on img at bounding box center [601, 79] width 46 height 46
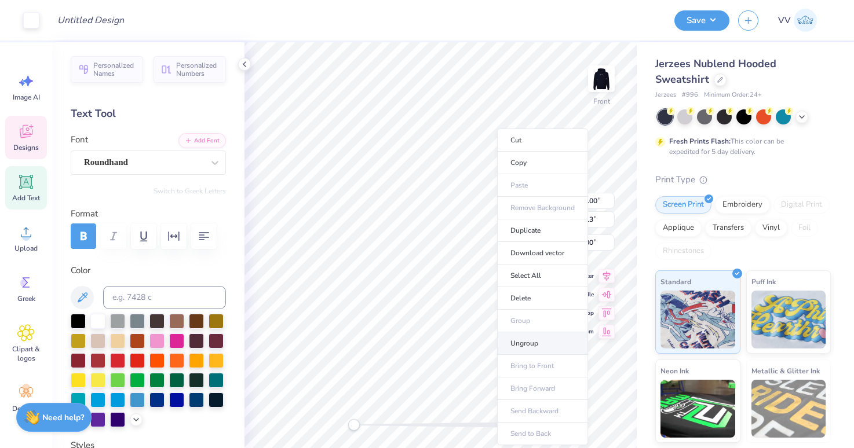
click at [531, 337] on li "Ungroup" at bounding box center [542, 344] width 91 height 23
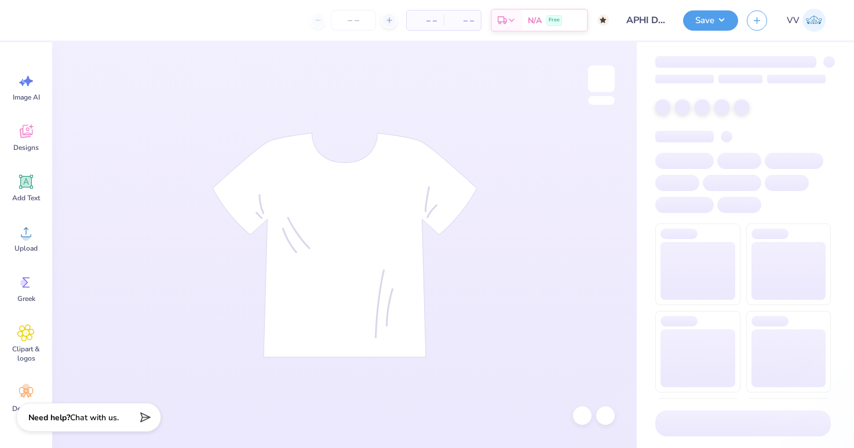
type input "APHI Donation Sweat Set"
type input "50"
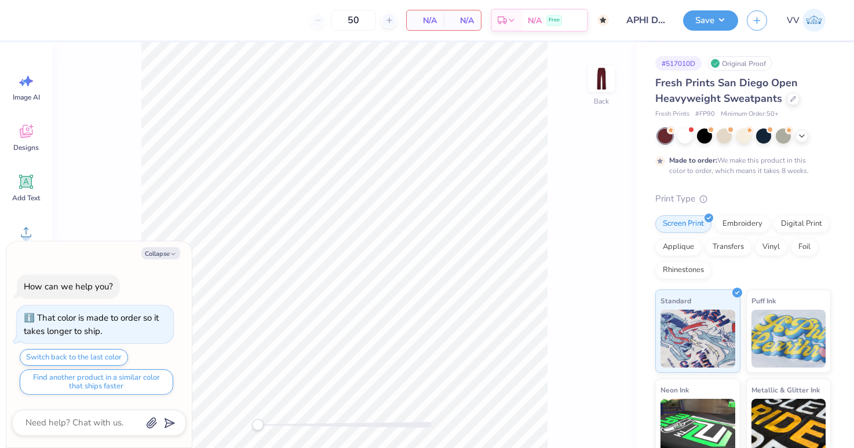
type textarea "x"
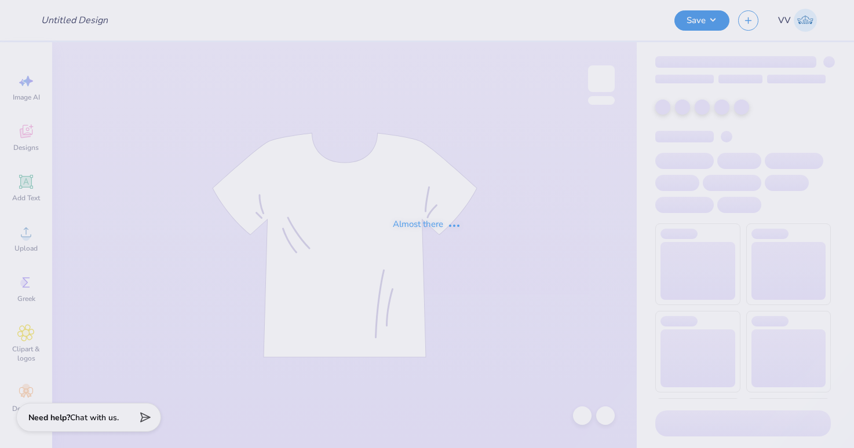
type input "APHI Donation Sweat Set"
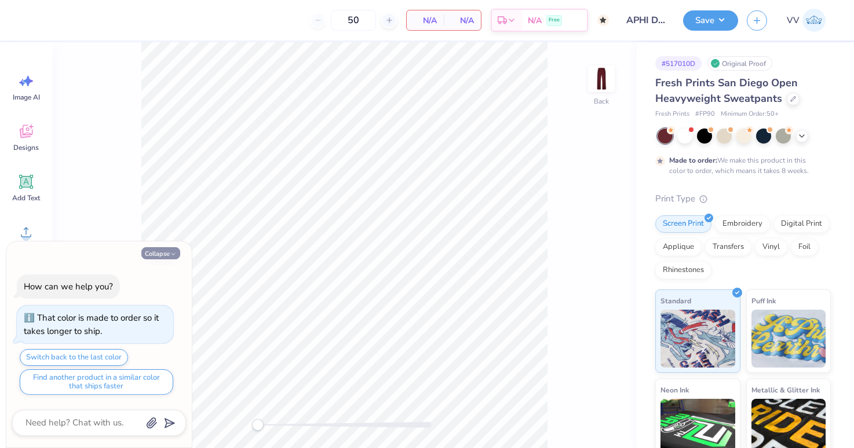
click at [166, 251] on button "Collapse" at bounding box center [160, 253] width 39 height 12
type textarea "x"
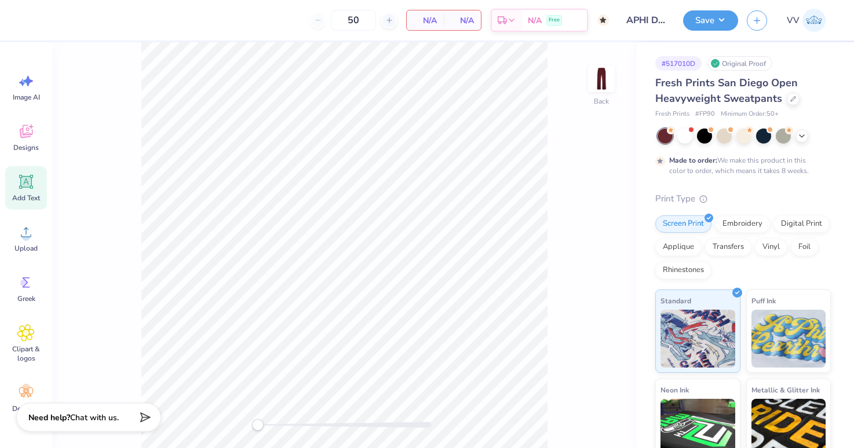
click at [27, 181] on icon at bounding box center [26, 182] width 14 height 14
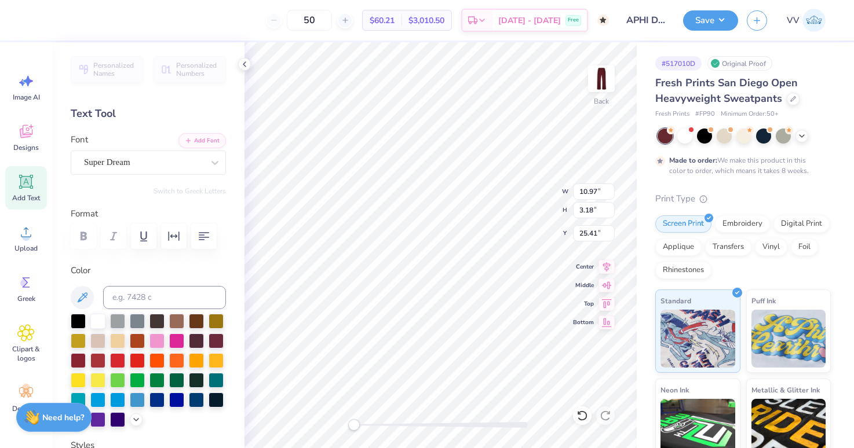
type textarea "AF"
click at [201, 144] on button "Add Font" at bounding box center [202, 139] width 48 height 15
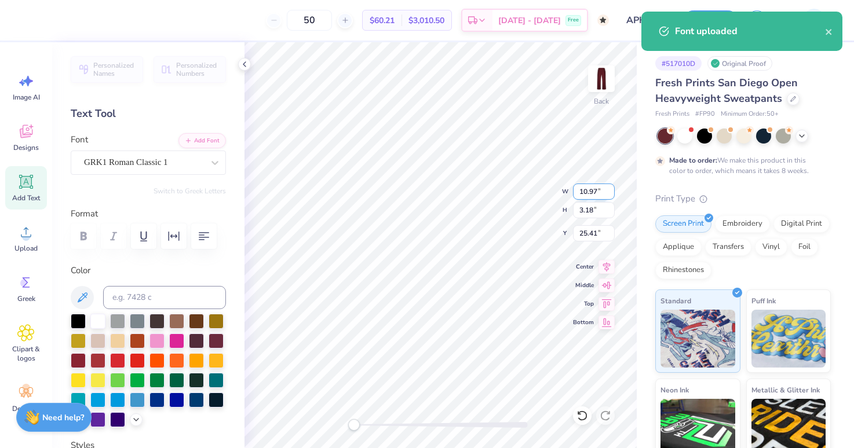
click at [594, 192] on input "10.97" at bounding box center [594, 192] width 42 height 16
type input "3.5"
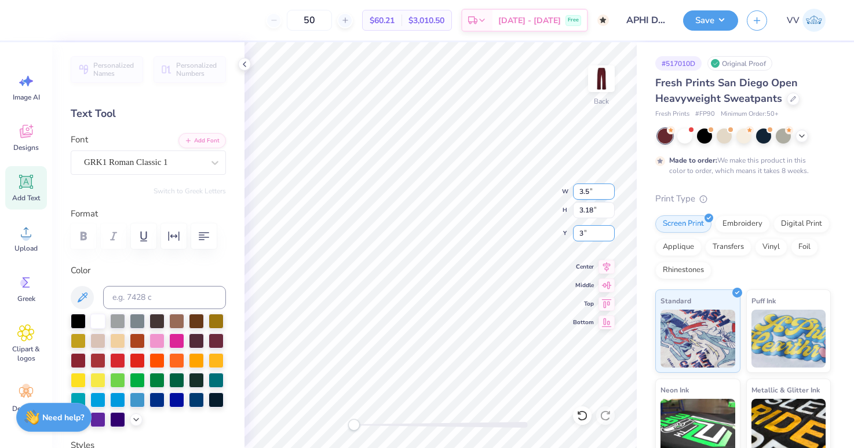
type input "3"
click at [608, 82] on img at bounding box center [601, 79] width 46 height 46
click at [607, 82] on img at bounding box center [601, 79] width 46 height 46
click at [597, 191] on input "2.17" at bounding box center [594, 192] width 42 height 16
type input "3"
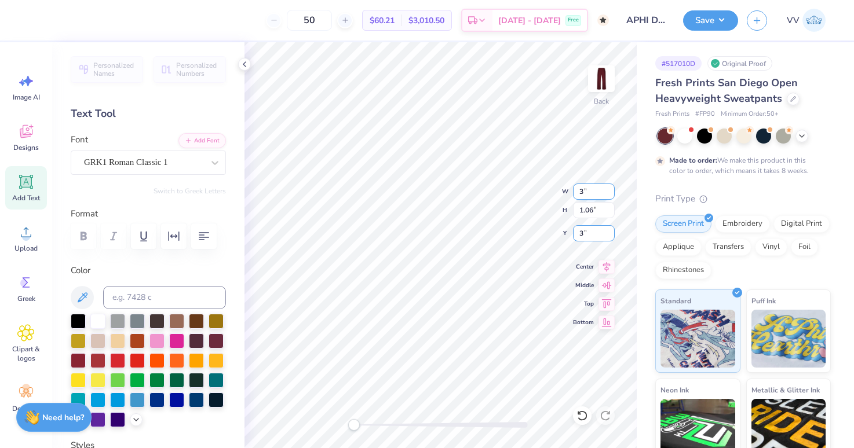
type input "3"
click at [606, 87] on img at bounding box center [601, 79] width 46 height 46
click at [603, 78] on img at bounding box center [601, 79] width 46 height 46
click at [592, 231] on input "3.28" at bounding box center [594, 233] width 42 height 16
type input "3"
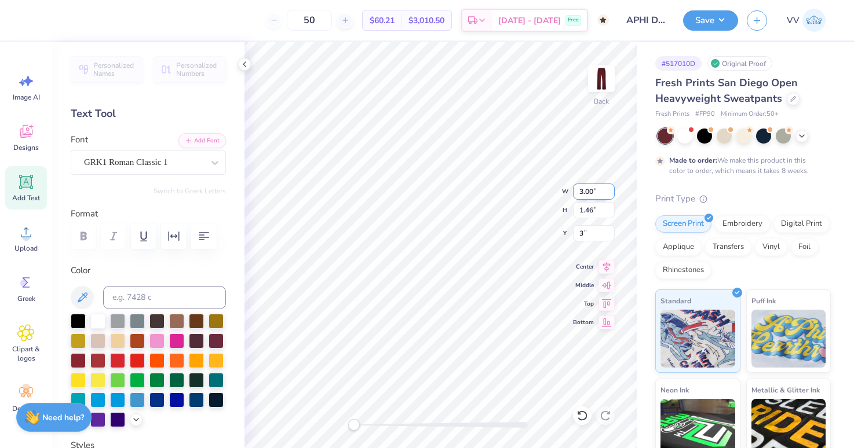
click at [513, 186] on div "Back W 3.00 3.00 " H 1.46 1.46 " Y 3 3 " Center Middle Top Bottom" at bounding box center [441, 245] width 392 height 406
click at [404, 27] on div "Art colors 50 $60.21 Per Item $3,010.50 Total Est. Delivery [DATE] - [DATE] Fre…" at bounding box center [427, 224] width 854 height 448
click at [720, 23] on button "Save" at bounding box center [710, 19] width 55 height 20
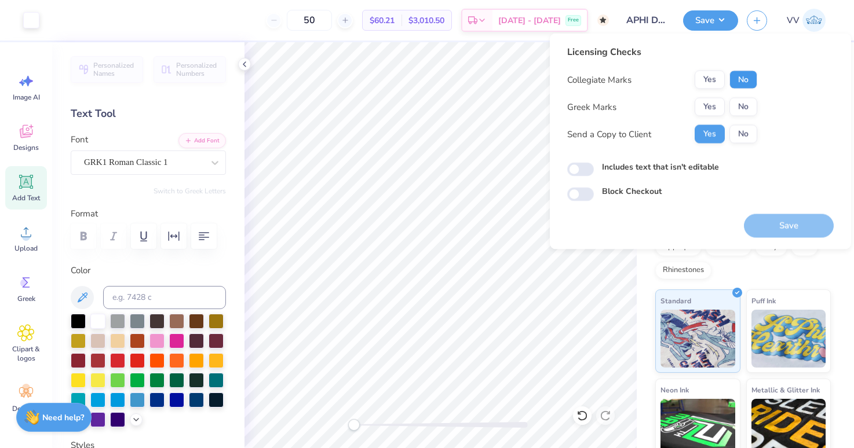
click at [749, 85] on button "No" at bounding box center [743, 80] width 28 height 19
drag, startPoint x: 714, startPoint y: 104, endPoint x: 718, endPoint y: 124, distance: 20.1
click at [713, 104] on button "Yes" at bounding box center [710, 107] width 30 height 19
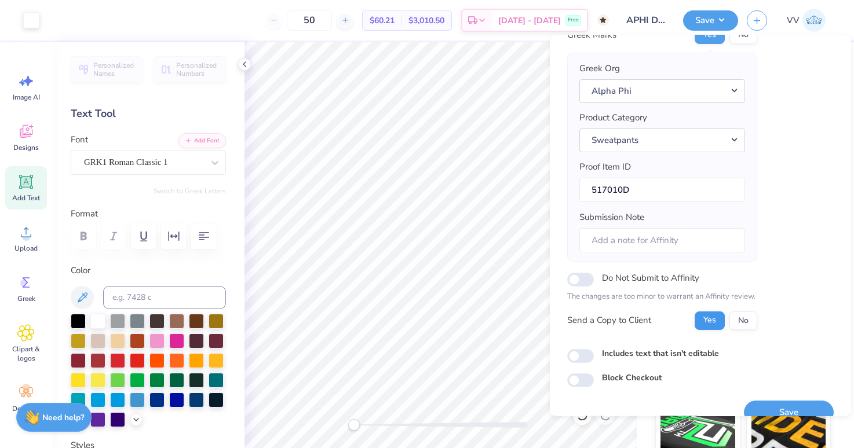
scroll to position [93, 0]
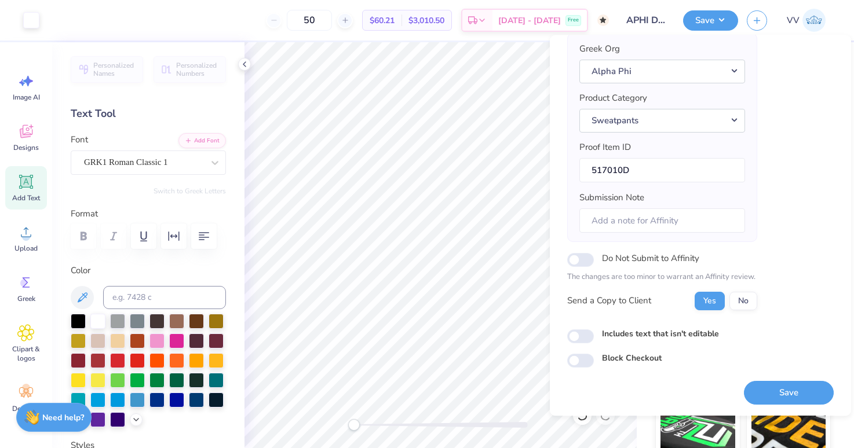
click at [785, 391] on button "Save" at bounding box center [789, 393] width 90 height 24
